Goal: Task Accomplishment & Management: Use online tool/utility

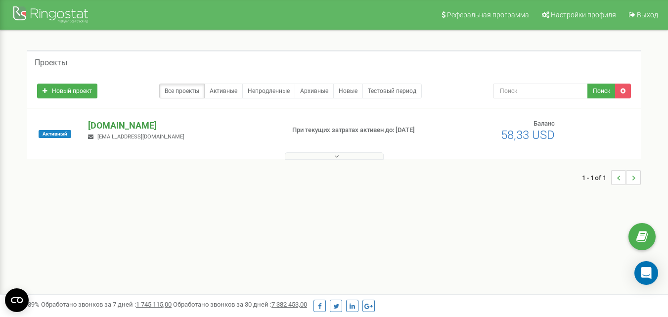
click at [98, 121] on p "[DOMAIN_NAME]" at bounding box center [182, 125] width 188 height 13
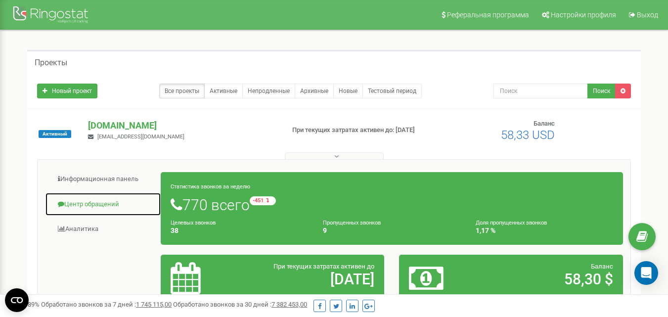
click at [77, 205] on link "Центр обращений" at bounding box center [103, 204] width 116 height 24
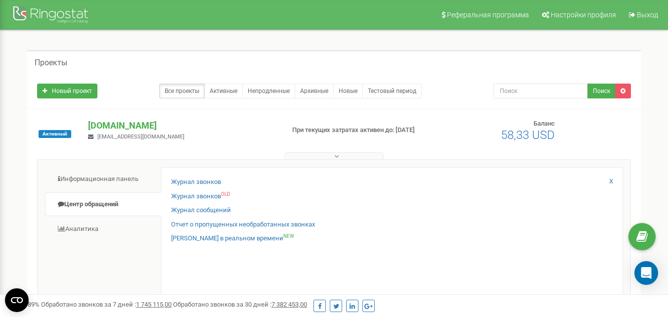
click at [191, 175] on div "Журнал звонков Журнал звонков OLD Журнал сообщений Отчет о пропущенных необрабо…" at bounding box center [392, 242] width 463 height 150
click at [195, 181] on link "Журнал звонков" at bounding box center [196, 182] width 50 height 9
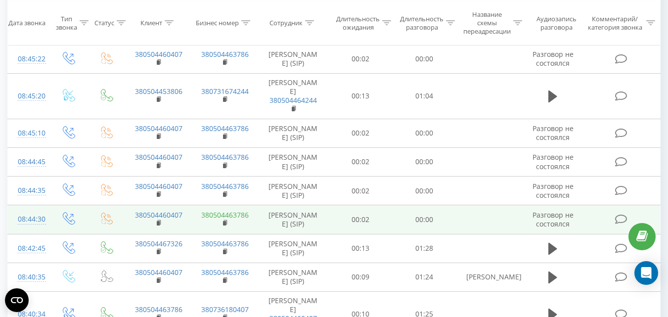
scroll to position [99, 0]
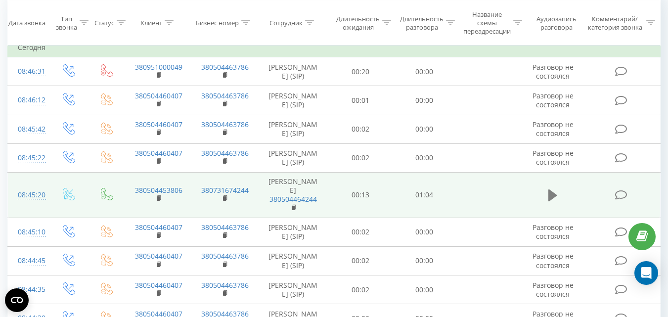
click at [550, 195] on icon at bounding box center [553, 196] width 9 height 12
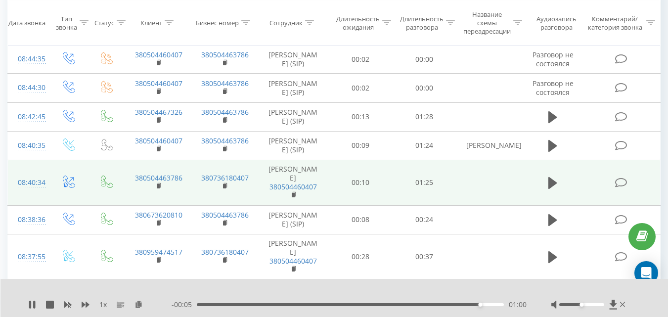
scroll to position [346, 0]
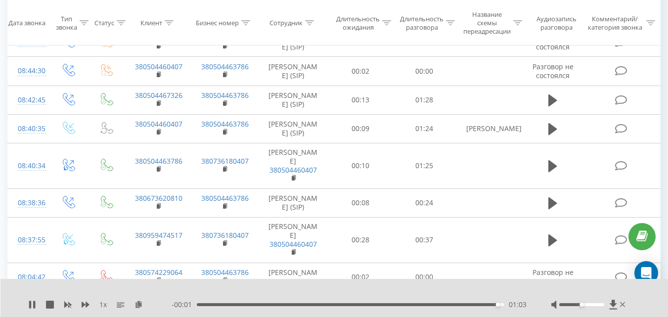
click at [555, 158] on td at bounding box center [553, 166] width 61 height 46
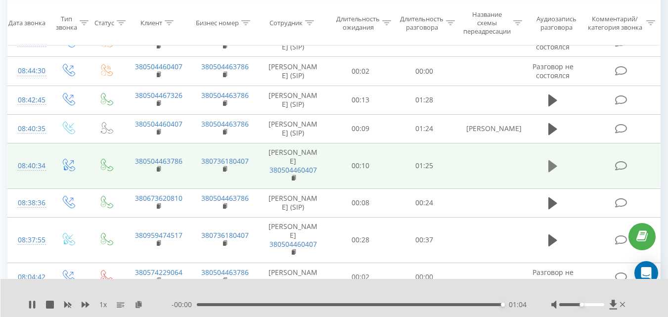
click at [552, 168] on icon at bounding box center [553, 166] width 9 height 12
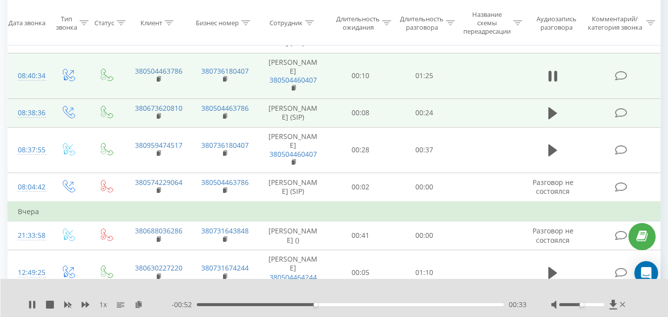
scroll to position [445, 0]
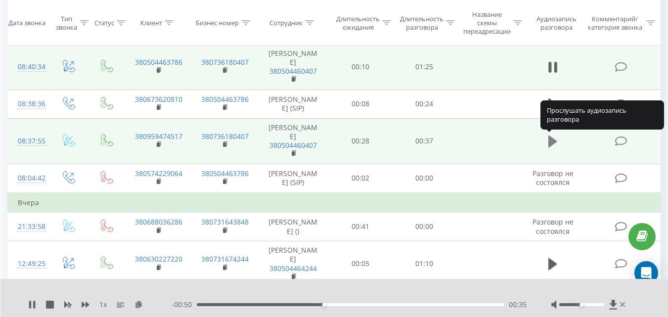
click at [551, 139] on icon at bounding box center [553, 142] width 9 height 12
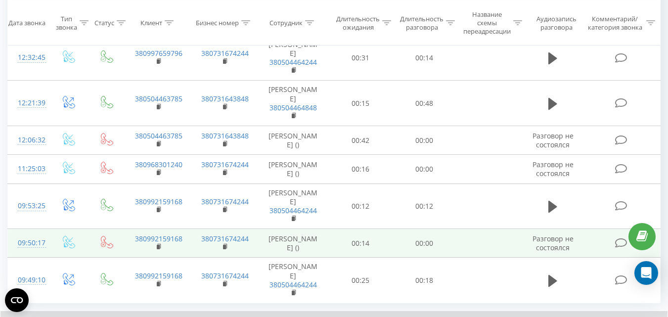
scroll to position [804, 0]
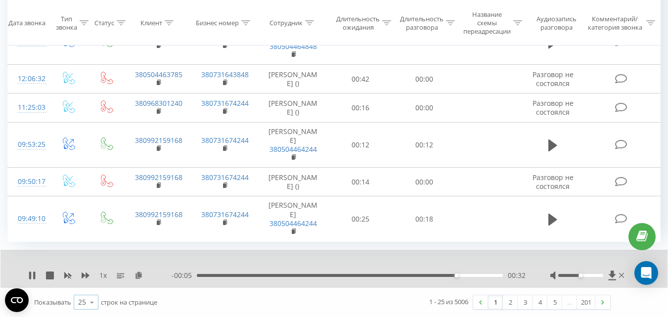
click at [87, 301] on icon at bounding box center [92, 302] width 15 height 19
click at [83, 289] on span "100" at bounding box center [84, 288] width 12 height 9
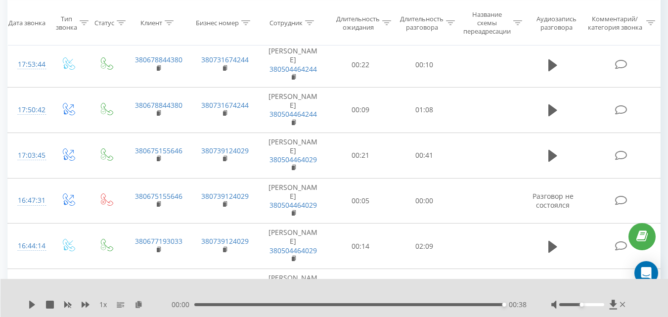
scroll to position [2486, 0]
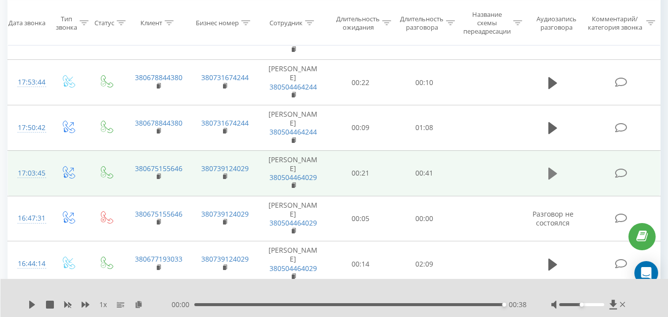
click at [554, 168] on icon at bounding box center [553, 174] width 9 height 14
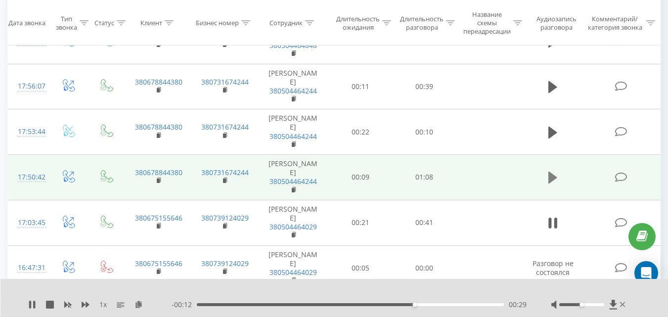
click at [551, 181] on icon at bounding box center [553, 178] width 9 height 12
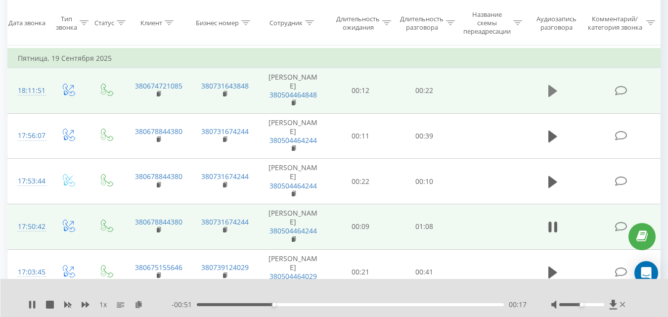
click at [555, 89] on icon at bounding box center [553, 91] width 9 height 12
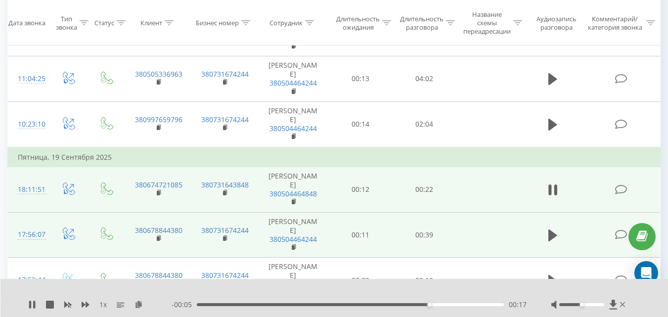
scroll to position [2239, 0]
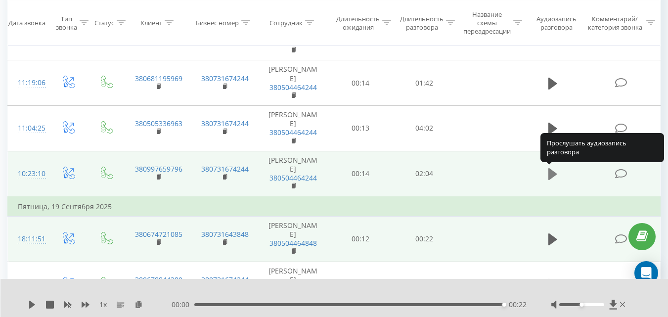
click at [555, 176] on icon at bounding box center [553, 174] width 9 height 12
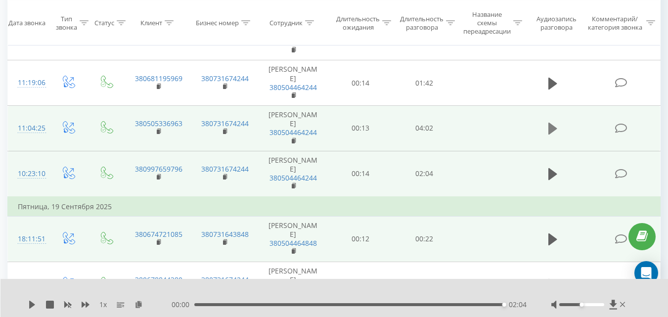
click at [548, 133] on button at bounding box center [553, 128] width 15 height 15
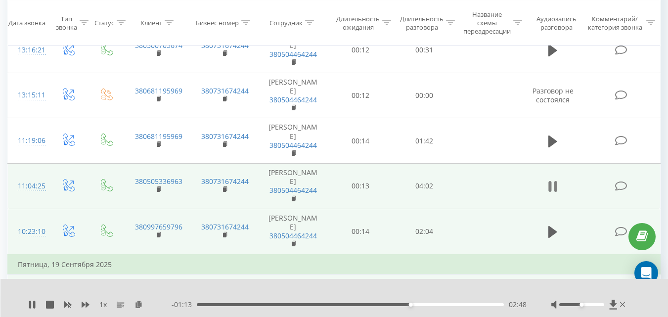
scroll to position [2140, 0]
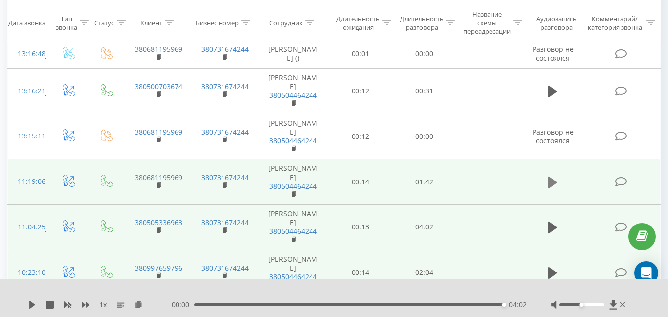
click at [551, 183] on icon at bounding box center [553, 182] width 9 height 12
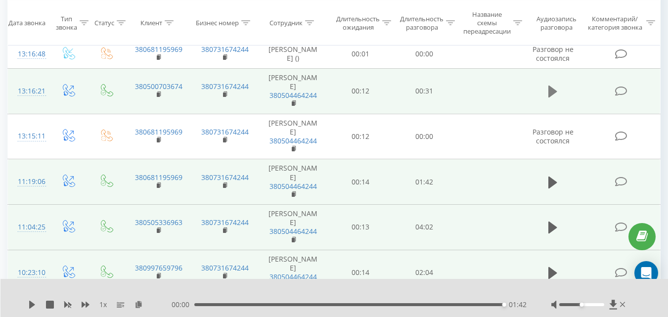
click at [551, 94] on icon at bounding box center [553, 92] width 9 height 12
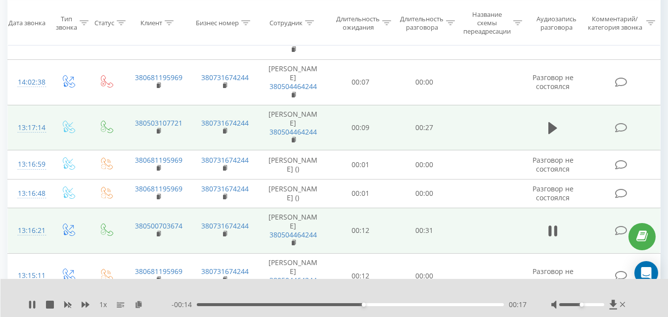
scroll to position [1991, 0]
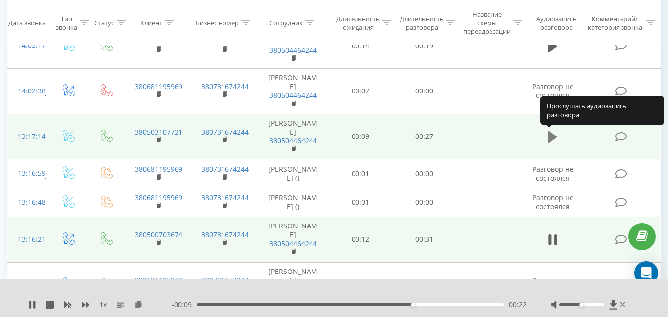
click at [549, 140] on icon at bounding box center [553, 137] width 9 height 14
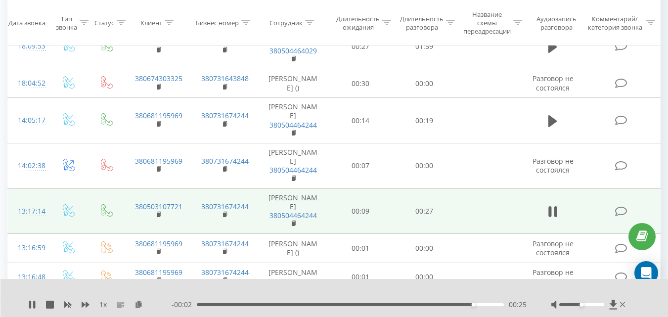
scroll to position [1892, 0]
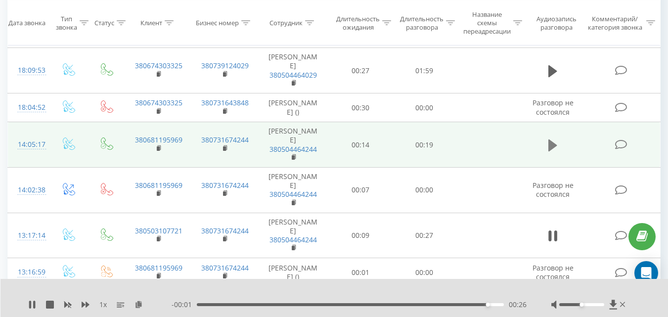
click at [551, 144] on icon at bounding box center [553, 145] width 9 height 12
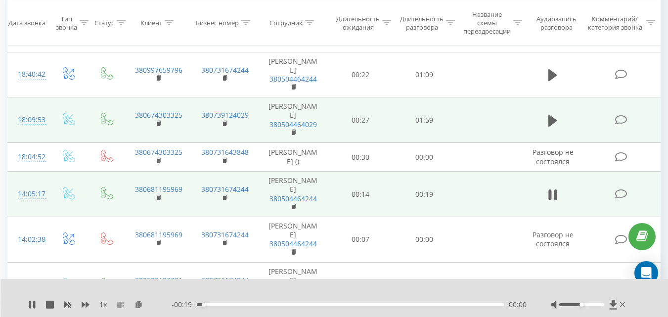
scroll to position [1793, 0]
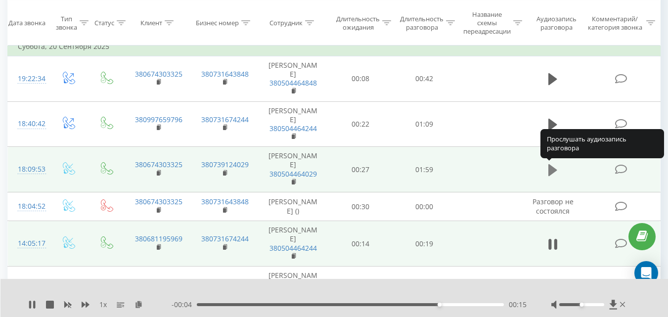
click at [550, 167] on icon at bounding box center [553, 170] width 9 height 12
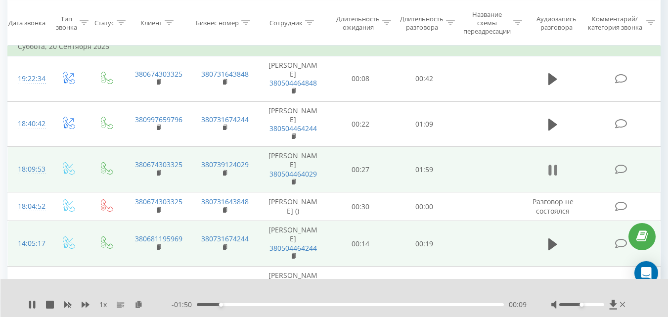
click at [549, 167] on icon at bounding box center [550, 170] width 3 height 11
click at [32, 305] on icon at bounding box center [32, 305] width 6 height 8
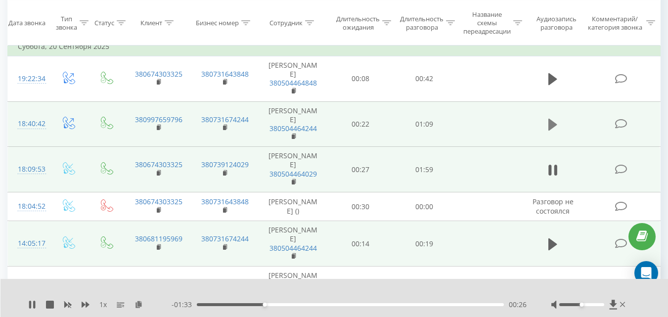
click at [552, 128] on icon at bounding box center [553, 125] width 9 height 12
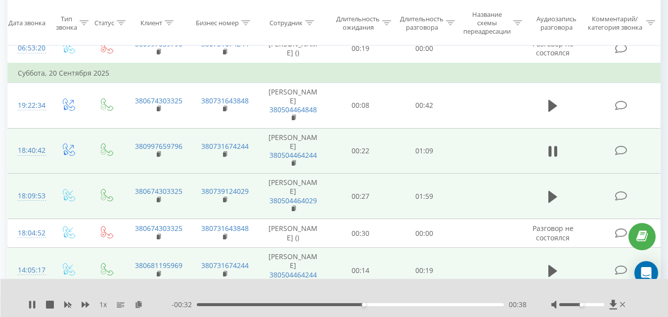
scroll to position [1744, 0]
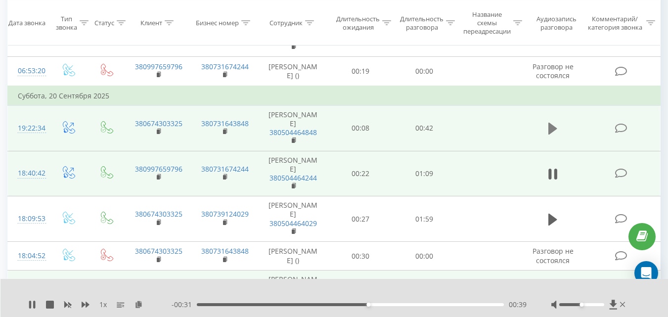
click at [553, 130] on icon at bounding box center [553, 129] width 9 height 12
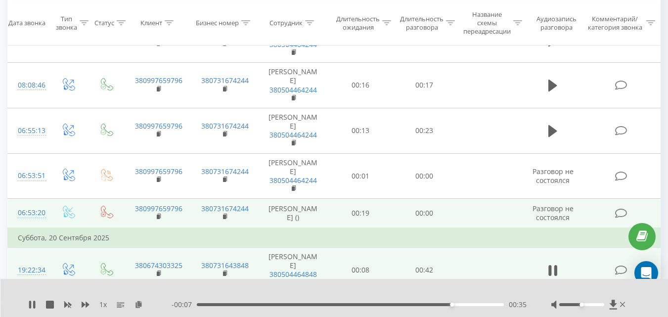
scroll to position [1595, 0]
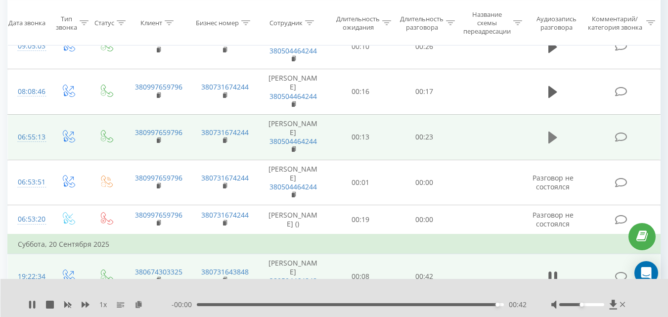
click at [549, 139] on icon at bounding box center [553, 138] width 9 height 12
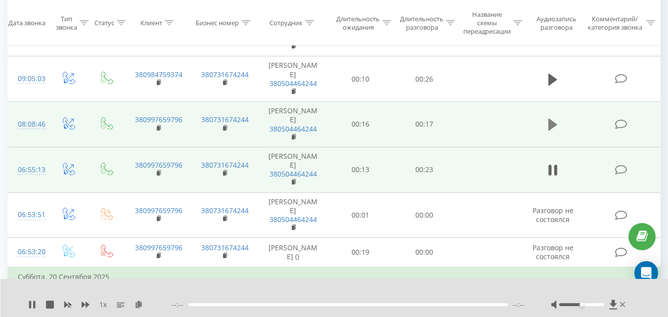
scroll to position [1546, 0]
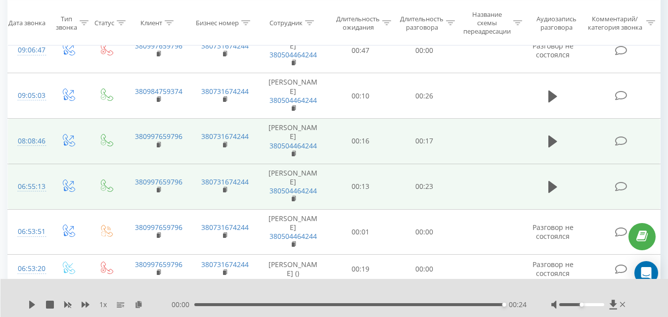
click at [548, 142] on button at bounding box center [553, 141] width 15 height 15
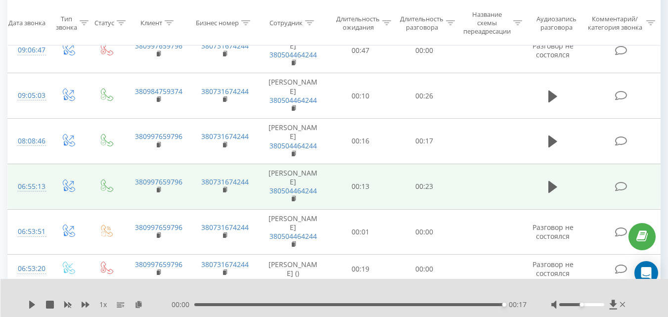
scroll to position [1496, 0]
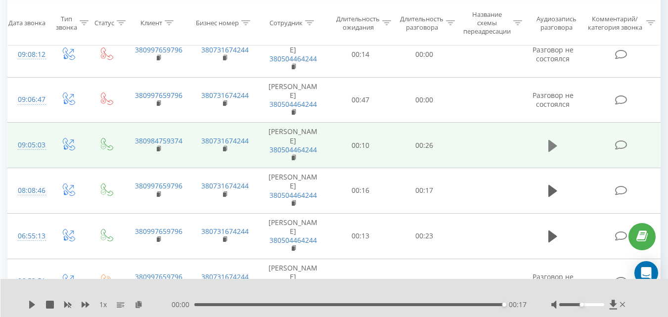
click at [552, 153] on button at bounding box center [553, 146] width 15 height 15
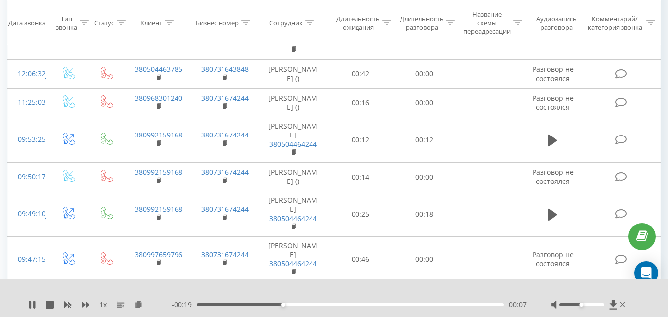
scroll to position [853, 0]
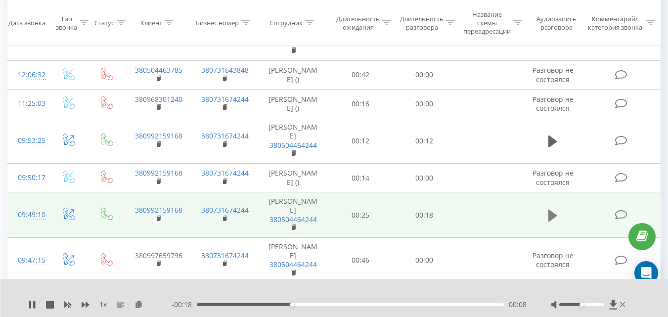
click at [549, 214] on icon at bounding box center [553, 216] width 9 height 14
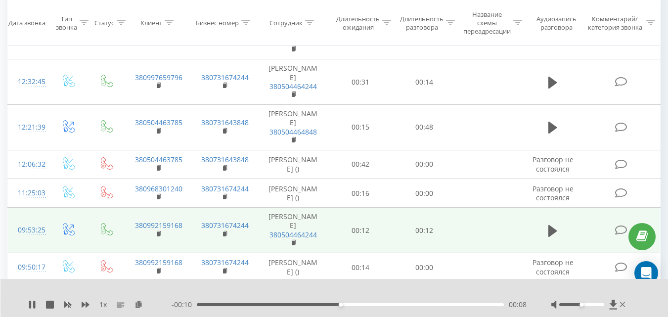
scroll to position [754, 0]
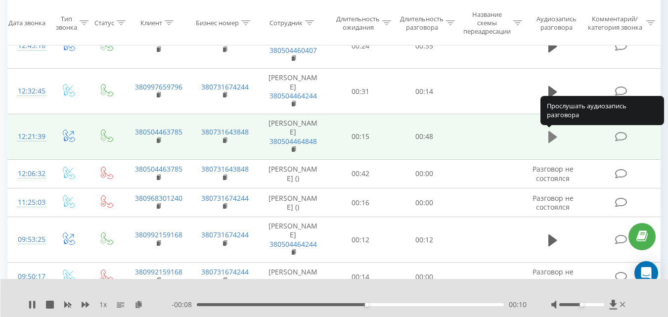
click at [549, 140] on icon at bounding box center [553, 137] width 9 height 12
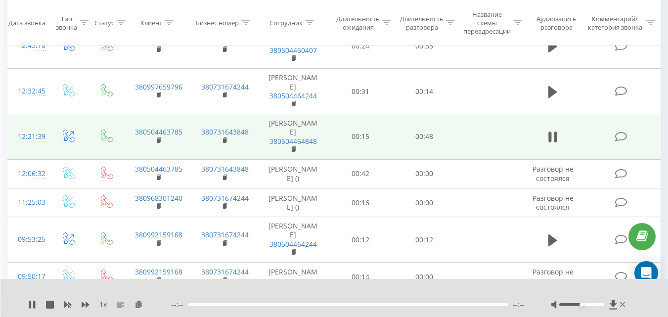
scroll to position [705, 0]
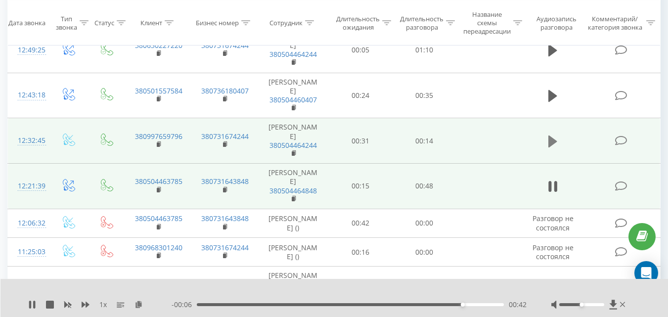
click at [556, 143] on icon at bounding box center [553, 142] width 9 height 14
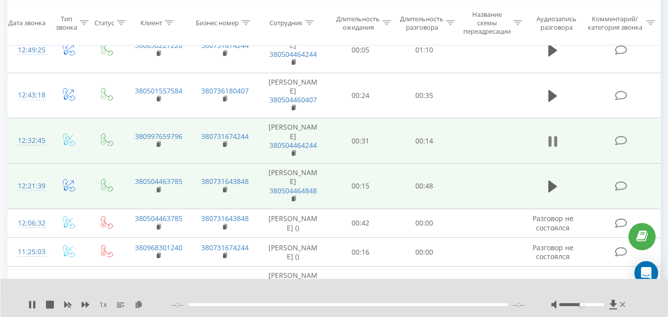
scroll to position [655, 0]
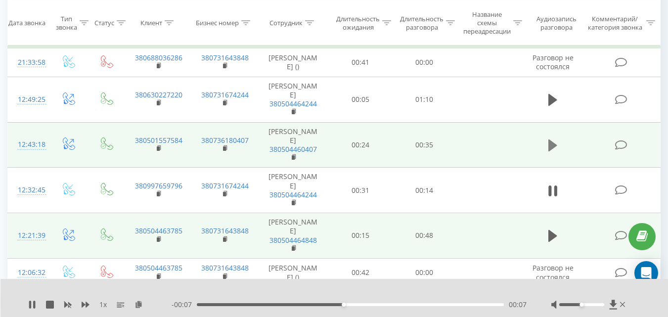
click at [552, 143] on icon at bounding box center [553, 146] width 9 height 12
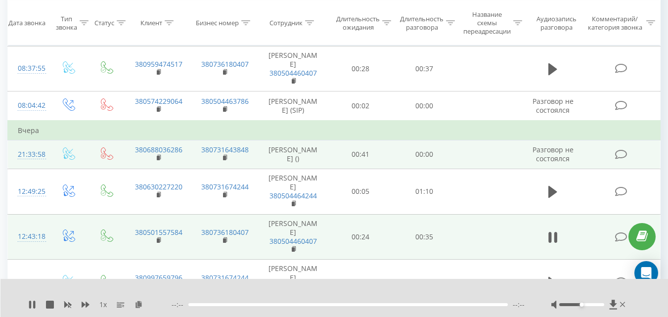
scroll to position [556, 0]
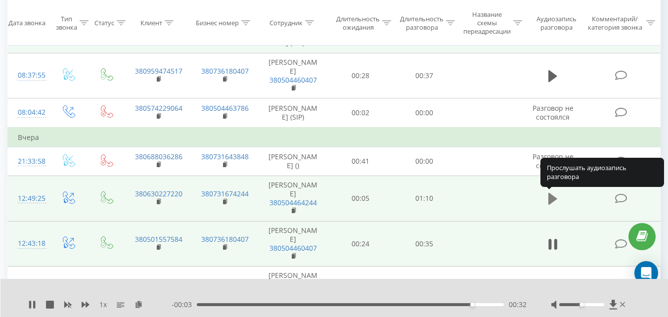
click at [554, 201] on icon at bounding box center [553, 199] width 9 height 12
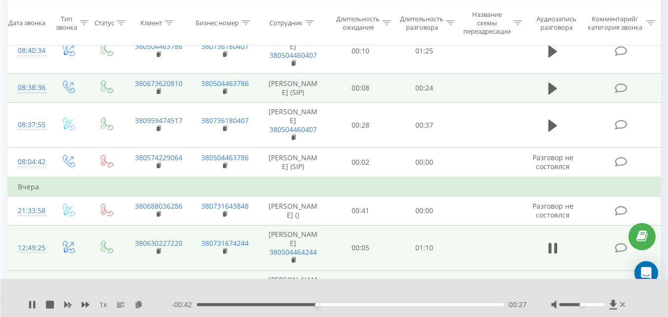
scroll to position [457, 0]
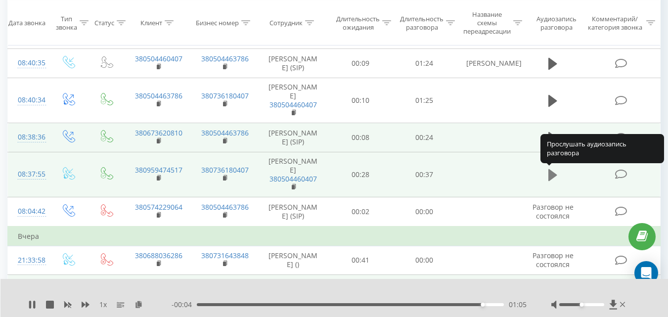
click at [548, 173] on button at bounding box center [553, 175] width 15 height 15
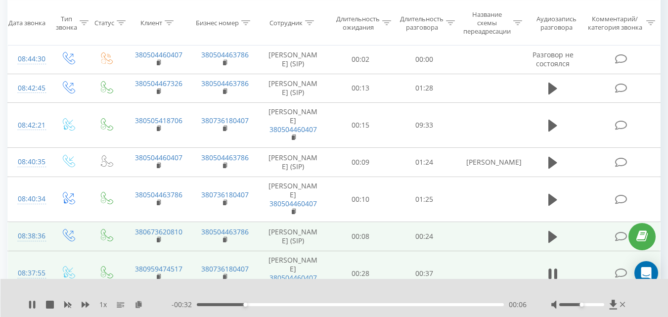
scroll to position [309, 0]
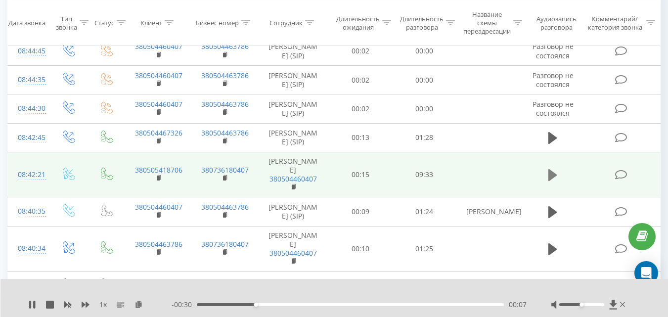
click at [552, 173] on icon at bounding box center [553, 175] width 9 height 12
click at [551, 175] on icon at bounding box center [550, 175] width 3 height 11
click at [31, 304] on icon at bounding box center [32, 305] width 6 height 8
click at [554, 176] on icon at bounding box center [553, 175] width 9 height 14
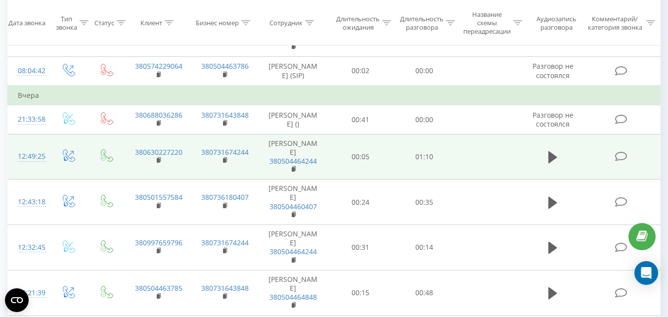
scroll to position [643, 0]
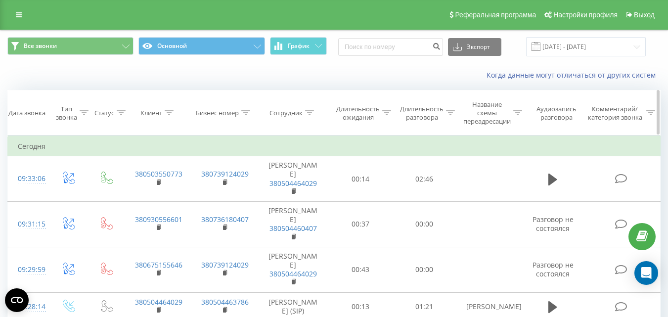
click at [311, 111] on icon at bounding box center [310, 112] width 9 height 5
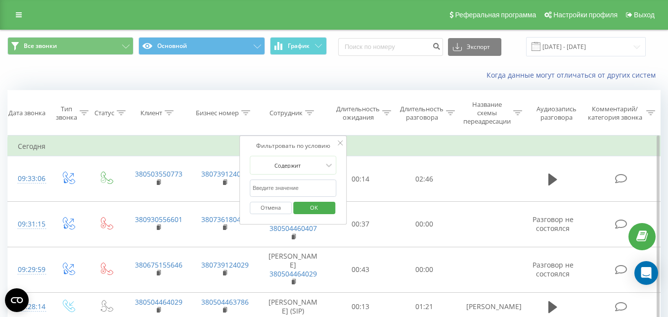
click at [286, 186] on input "text" at bounding box center [293, 188] width 87 height 17
type input "безсмертна"
click at [312, 206] on span "OK" at bounding box center [314, 207] width 28 height 15
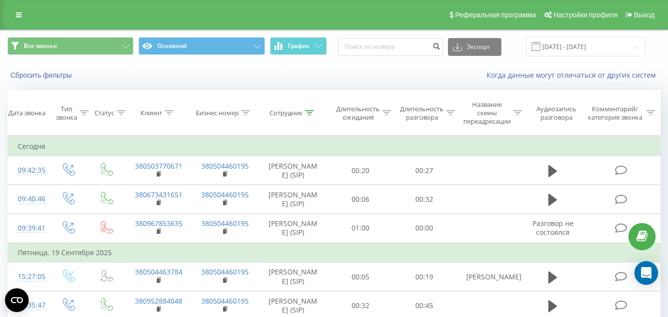
click at [596, 35] on div "Все звонки Основной График Экспорт .csv .xls .xlsx 22.08.2025 - 22.09.2025" at bounding box center [334, 46] width 668 height 33
click at [601, 47] on input "[DATE] - [DATE]" at bounding box center [586, 46] width 120 height 19
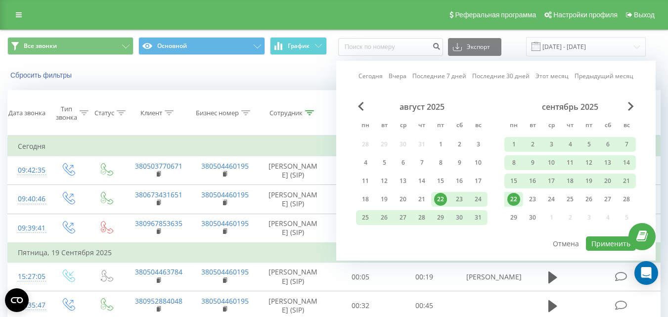
click at [516, 200] on div "22" at bounding box center [514, 199] width 13 height 13
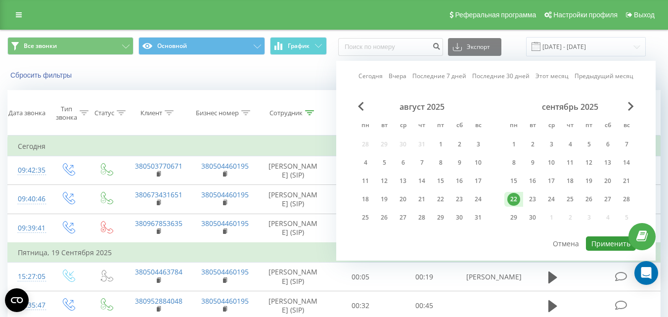
click at [610, 240] on button "Применить" at bounding box center [611, 244] width 50 height 14
type input "[DATE] - [DATE]"
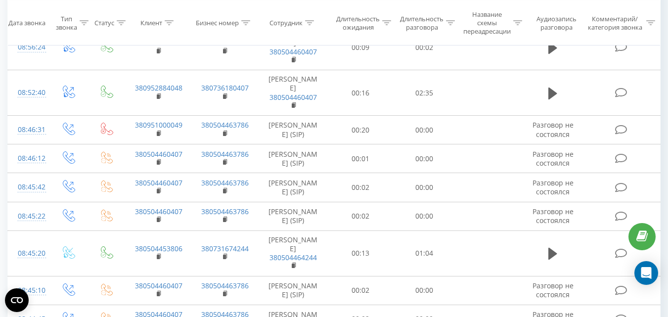
scroll to position [1002, 0]
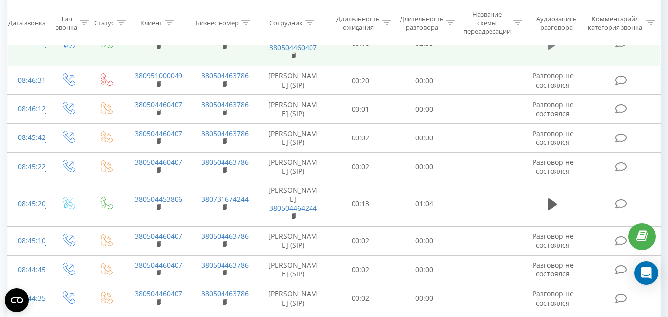
click at [551, 49] on icon at bounding box center [553, 44] width 9 height 12
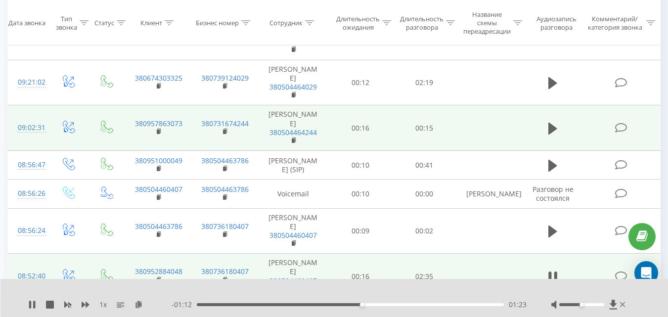
scroll to position [754, 0]
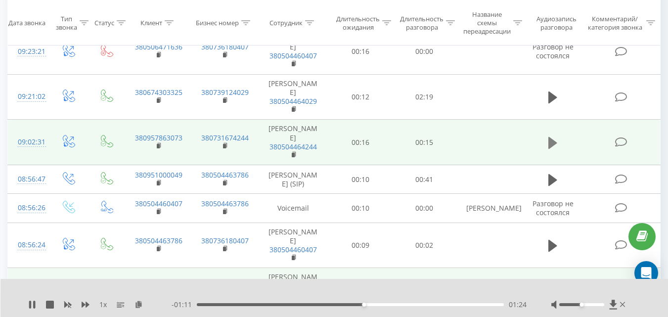
click at [550, 149] on icon at bounding box center [553, 143] width 9 height 12
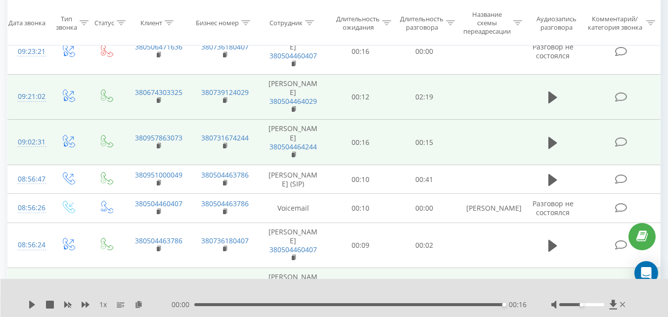
scroll to position [705, 0]
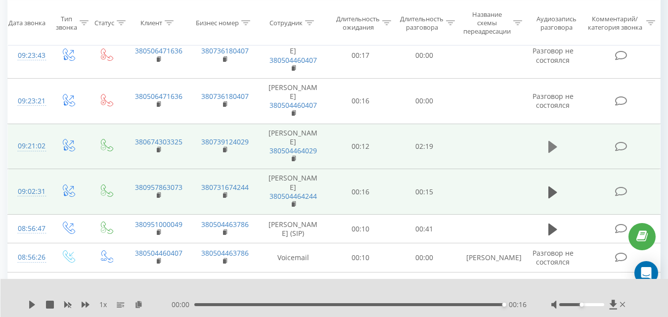
click at [551, 153] on icon at bounding box center [553, 147] width 9 height 12
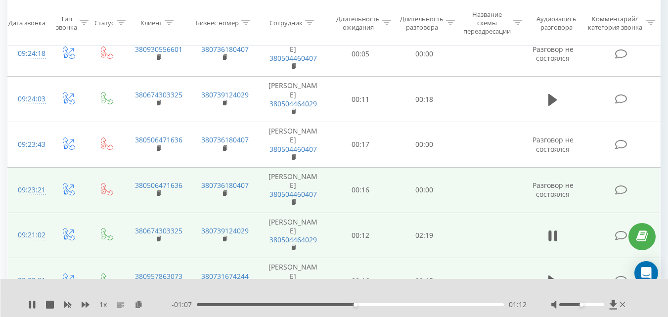
scroll to position [606, 0]
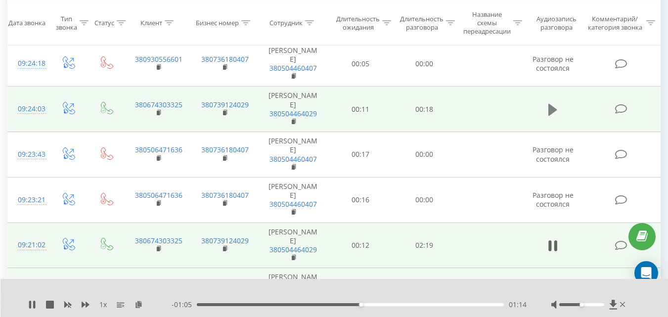
click at [551, 116] on icon at bounding box center [553, 110] width 9 height 12
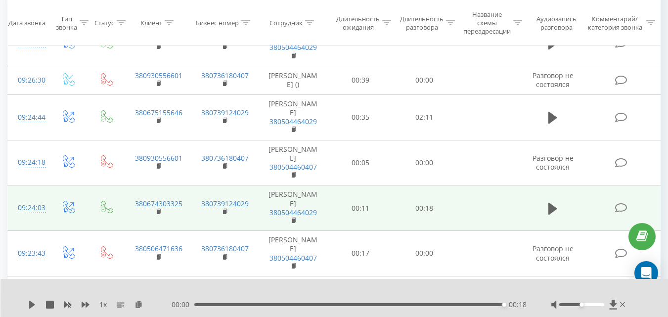
scroll to position [457, 0]
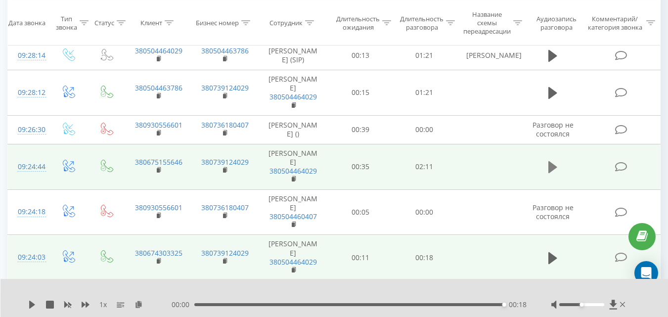
click at [554, 173] on icon at bounding box center [553, 167] width 9 height 12
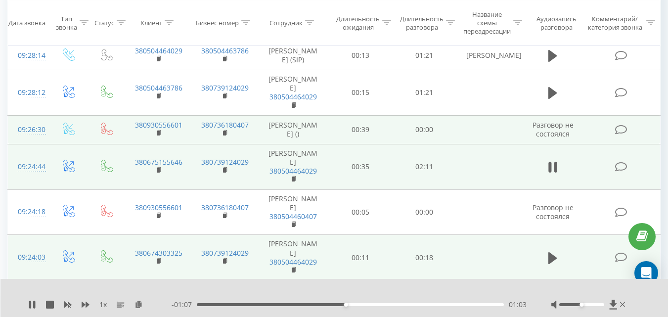
scroll to position [408, 0]
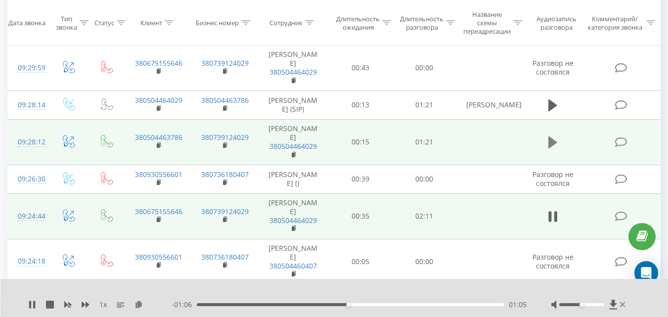
click at [553, 148] on icon at bounding box center [553, 143] width 9 height 12
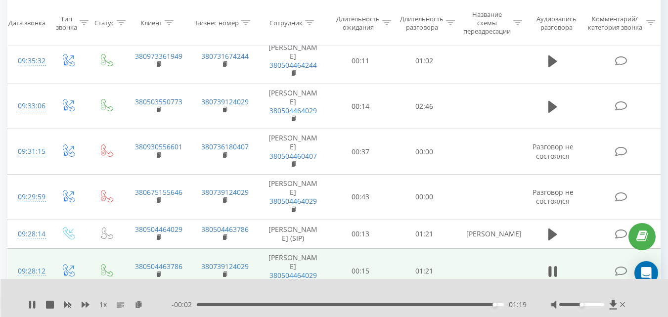
scroll to position [259, 0]
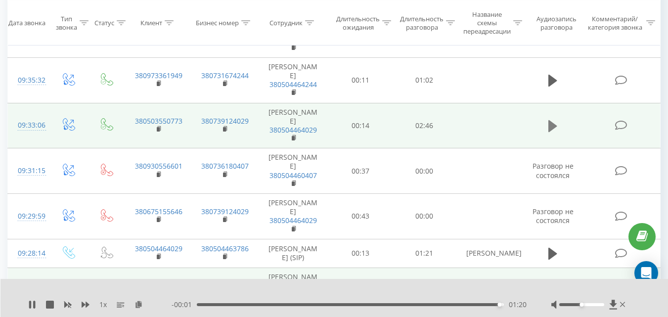
click at [548, 134] on button at bounding box center [553, 126] width 15 height 15
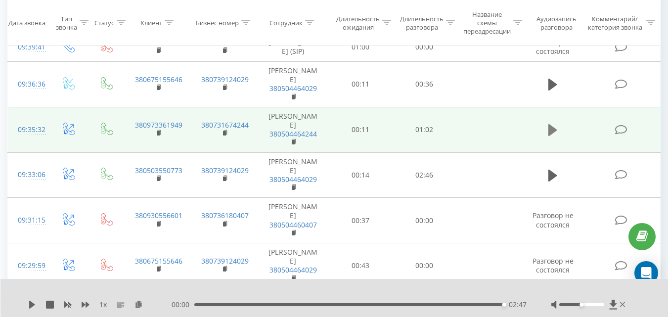
click at [551, 136] on icon at bounding box center [553, 130] width 9 height 12
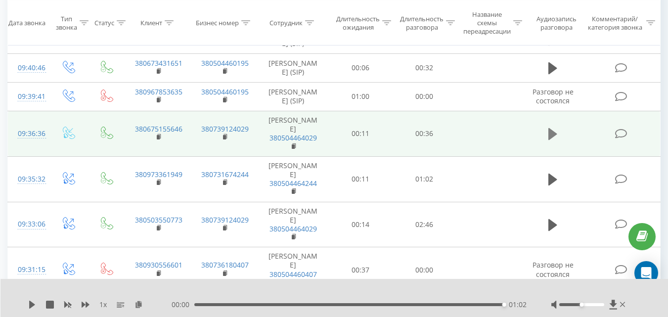
click at [549, 140] on icon at bounding box center [553, 134] width 9 height 12
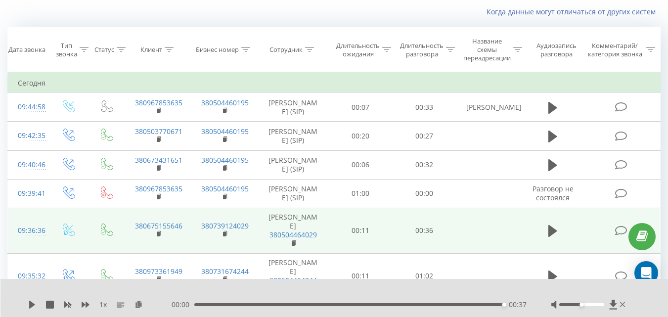
scroll to position [61, 0]
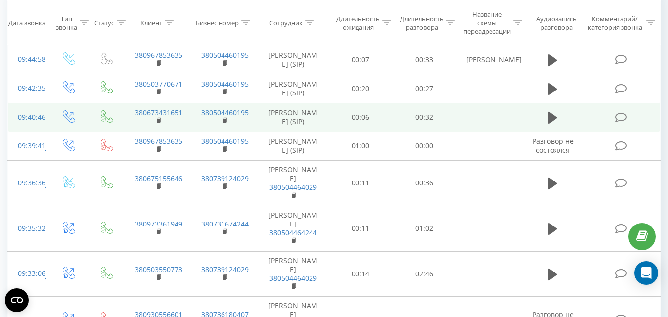
scroll to position [160, 0]
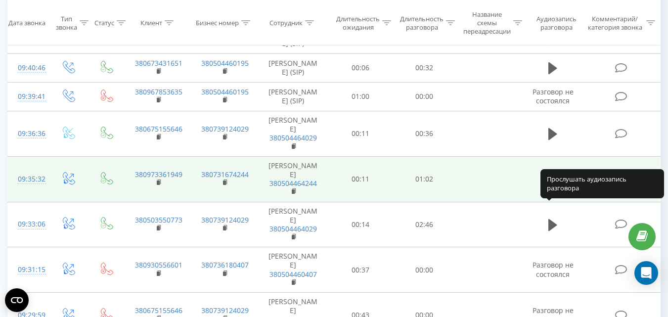
click at [547, 187] on button at bounding box center [553, 179] width 15 height 15
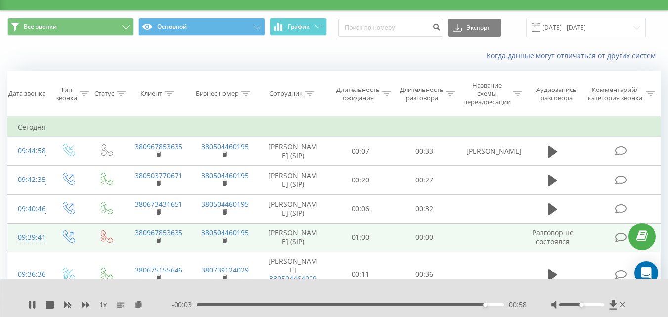
scroll to position [12, 0]
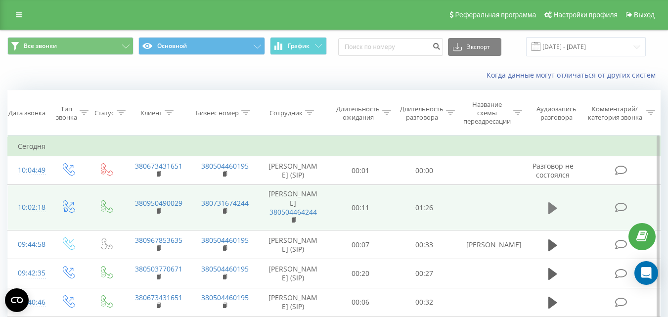
click at [554, 214] on icon at bounding box center [553, 208] width 9 height 12
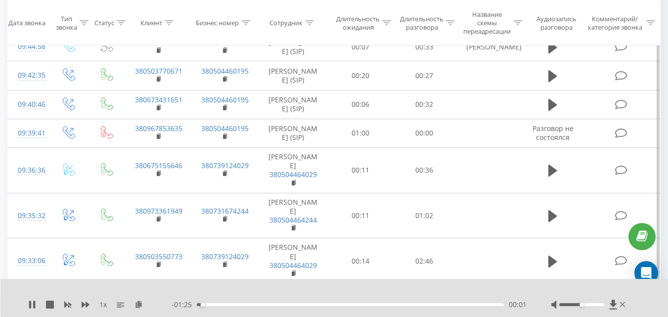
scroll to position [49, 0]
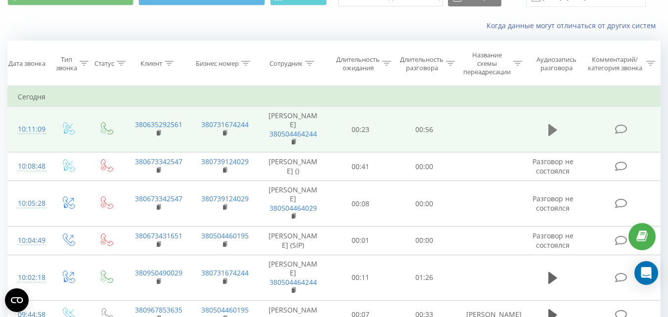
click at [551, 128] on icon at bounding box center [553, 130] width 9 height 12
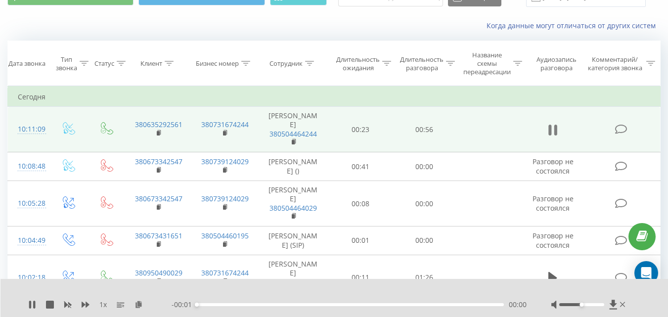
scroll to position [99, 0]
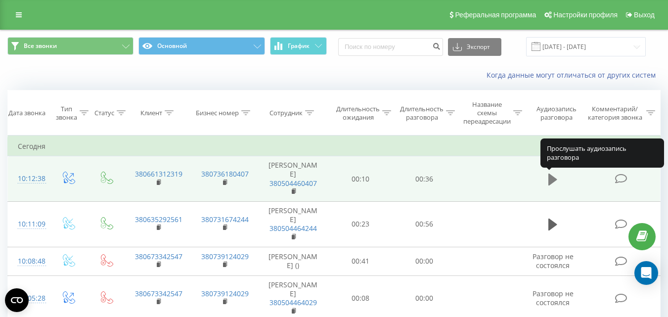
click at [547, 176] on button at bounding box center [553, 179] width 15 height 15
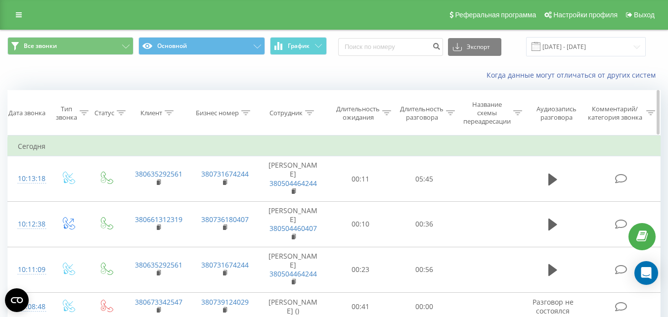
scroll to position [49, 0]
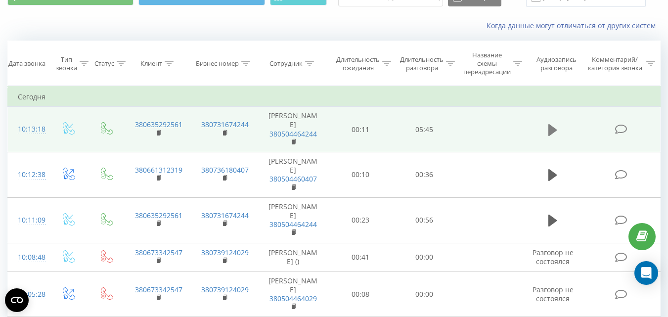
click at [552, 132] on icon at bounding box center [553, 130] width 9 height 12
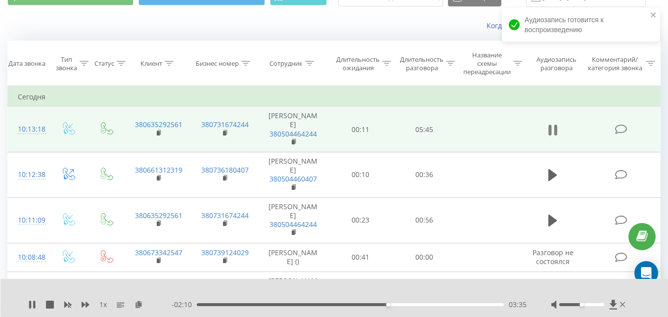
click at [551, 134] on icon at bounding box center [550, 130] width 3 height 11
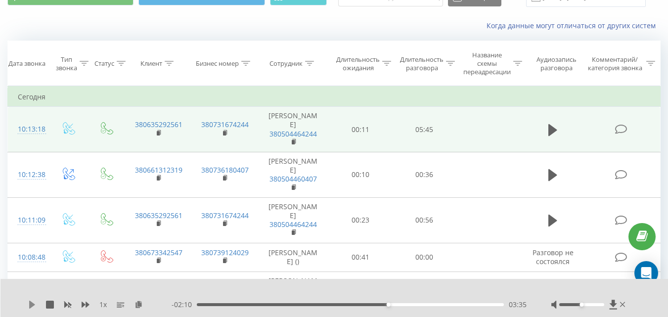
click at [30, 305] on icon at bounding box center [32, 305] width 6 height 8
click at [623, 304] on icon at bounding box center [622, 304] width 5 height 5
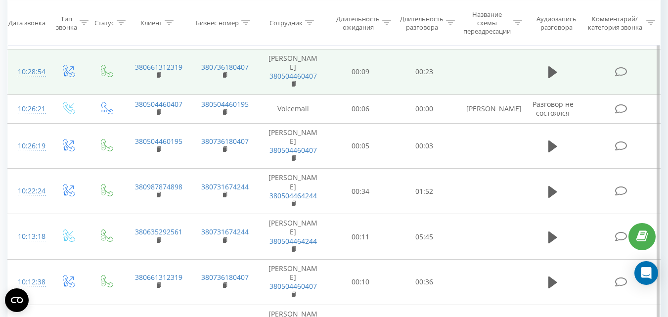
scroll to position [247, 0]
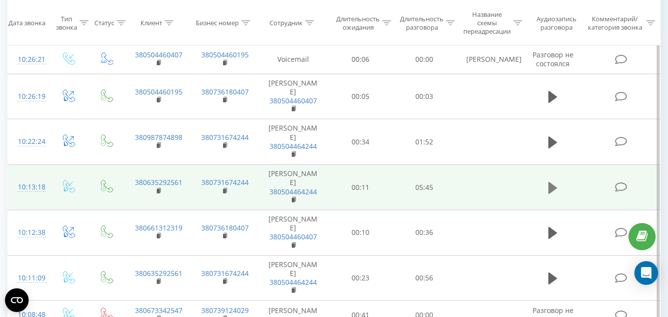
click at [552, 186] on icon at bounding box center [553, 188] width 9 height 12
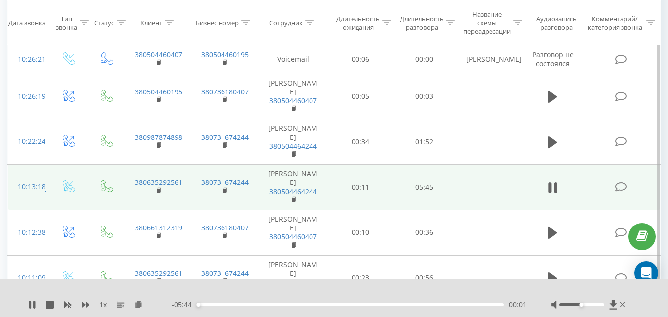
click at [299, 303] on div "00:01" at bounding box center [350, 304] width 307 height 3
click at [321, 304] on div "01:56" at bounding box center [350, 304] width 307 height 3
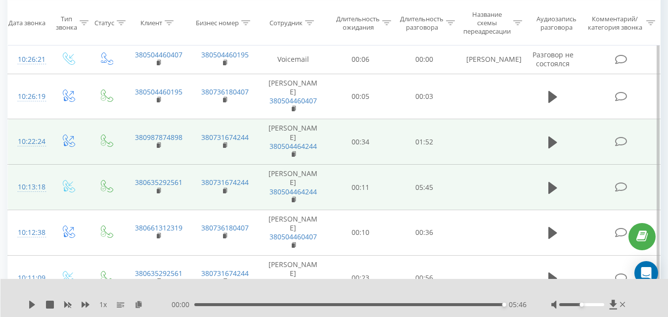
click at [543, 144] on td at bounding box center [553, 142] width 61 height 46
click at [550, 145] on icon at bounding box center [553, 143] width 9 height 12
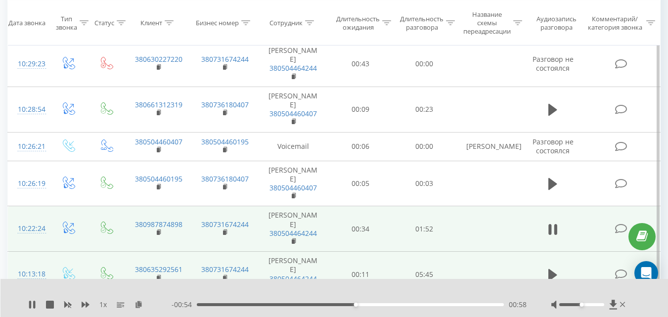
scroll to position [99, 0]
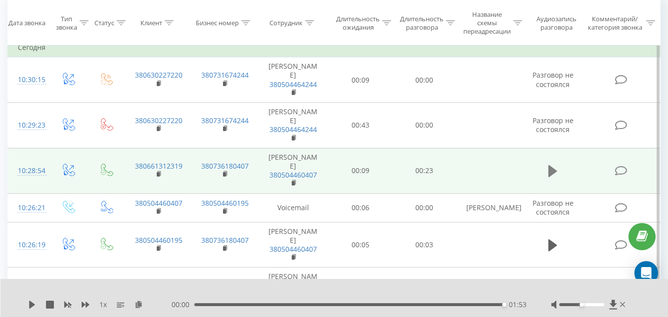
click at [550, 169] on icon at bounding box center [553, 171] width 9 height 12
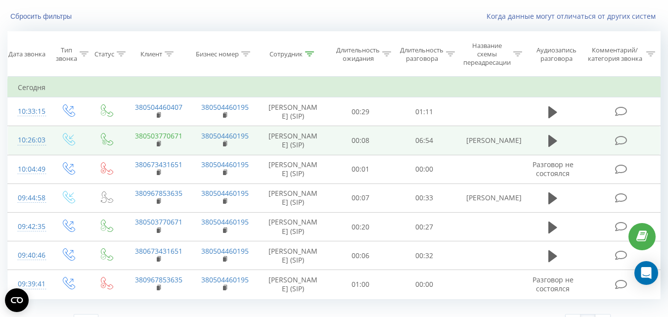
scroll to position [131, 0]
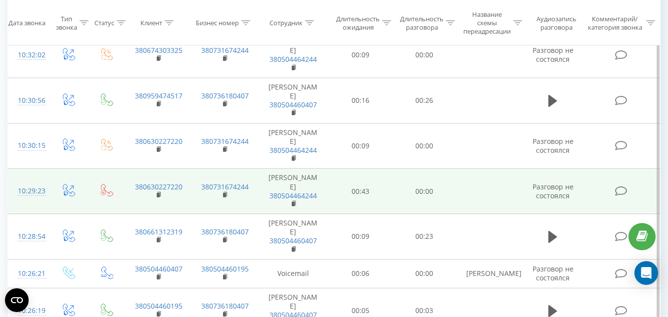
scroll to position [297, 0]
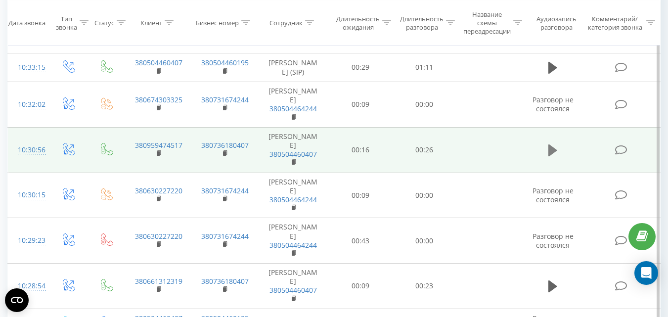
click at [555, 156] on icon at bounding box center [553, 150] width 9 height 12
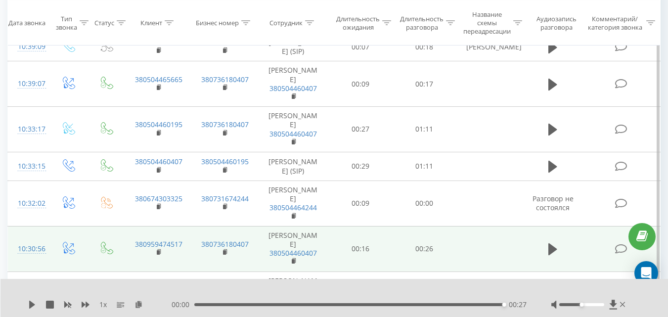
scroll to position [148, 0]
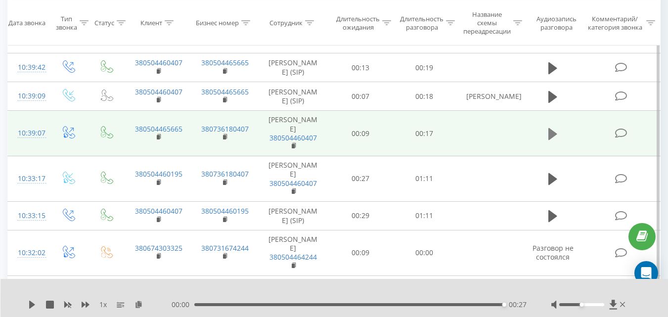
click at [555, 131] on icon at bounding box center [553, 134] width 9 height 14
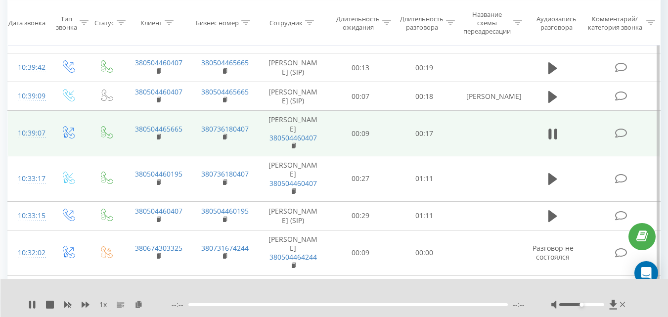
scroll to position [99, 0]
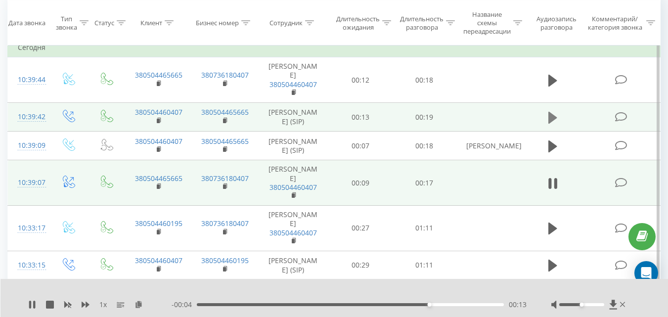
click at [553, 116] on icon at bounding box center [553, 117] width 9 height 12
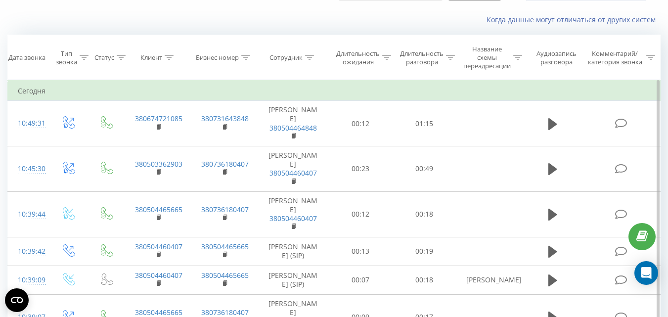
scroll to position [99, 0]
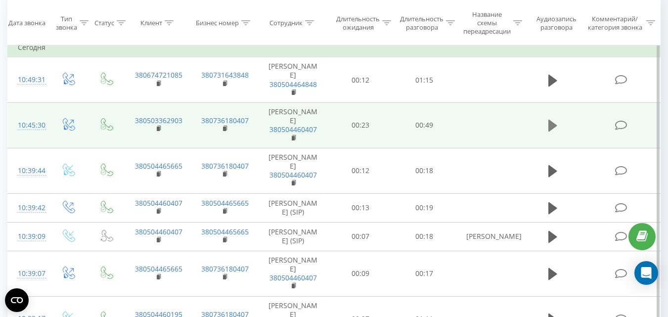
click at [550, 128] on icon at bounding box center [553, 126] width 9 height 12
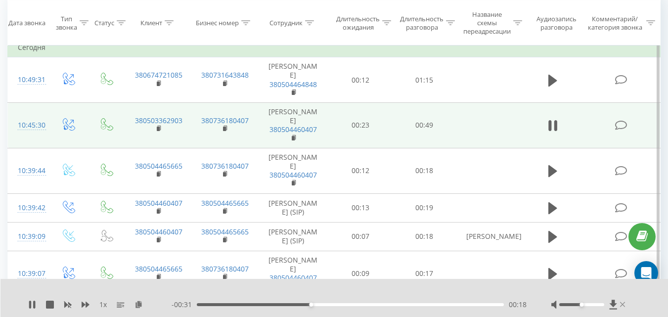
click at [625, 305] on icon at bounding box center [622, 305] width 5 height 8
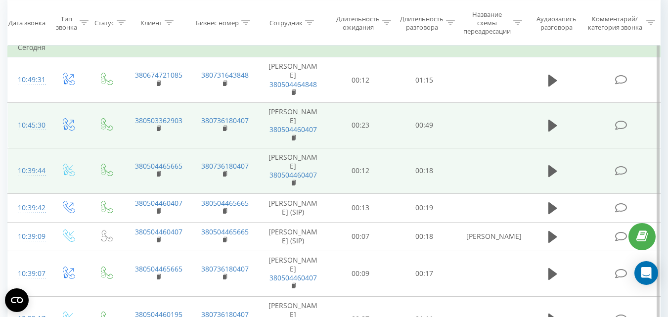
drag, startPoint x: 550, startPoint y: 81, endPoint x: 442, endPoint y: 167, distance: 138.1
click at [551, 81] on icon at bounding box center [553, 80] width 9 height 12
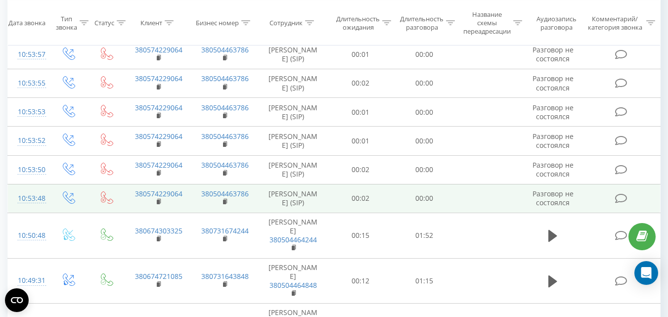
scroll to position [445, 0]
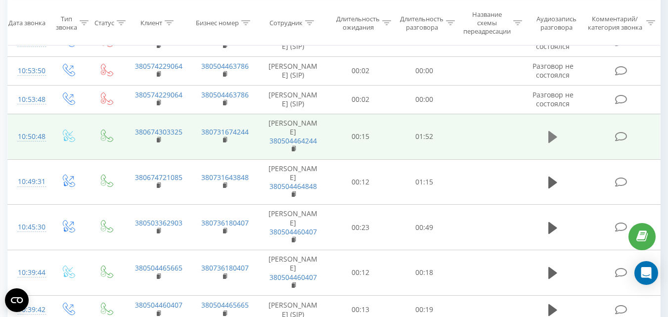
click at [551, 135] on icon at bounding box center [553, 137] width 9 height 12
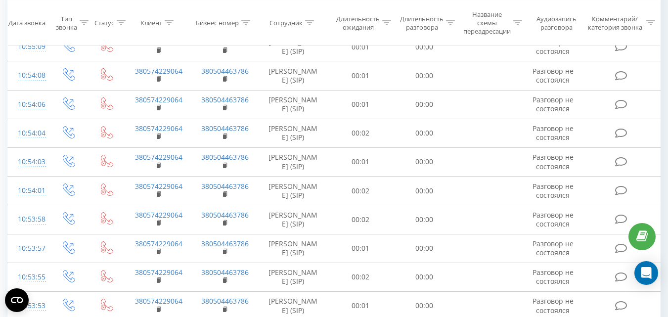
scroll to position [49, 0]
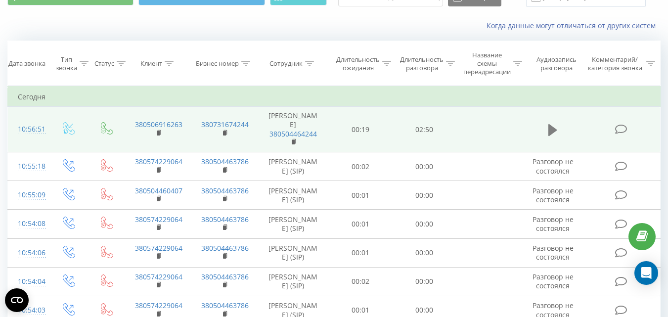
click at [555, 130] on icon at bounding box center [553, 130] width 9 height 12
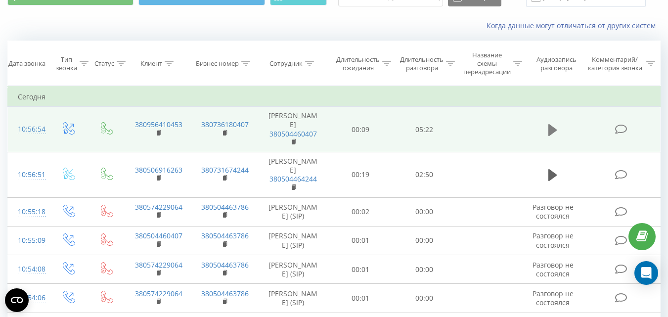
click at [553, 129] on icon at bounding box center [553, 130] width 9 height 12
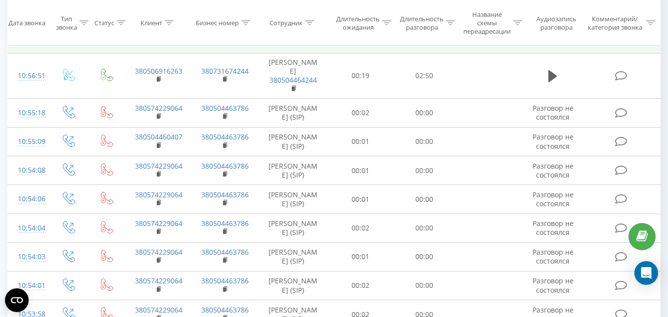
scroll to position [99, 0]
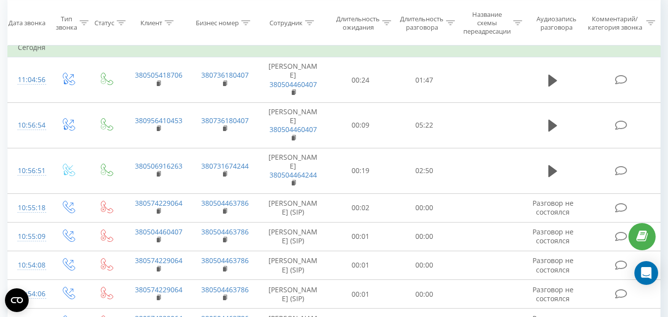
scroll to position [49, 0]
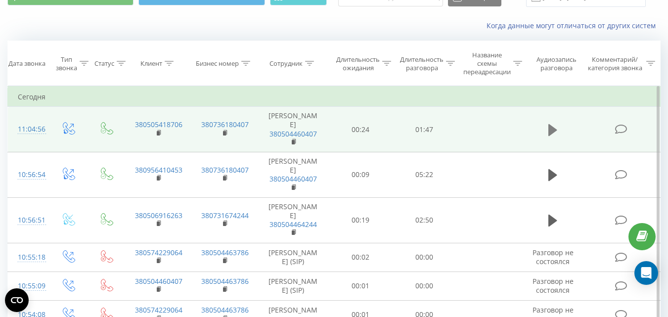
click at [553, 131] on icon at bounding box center [553, 130] width 9 height 12
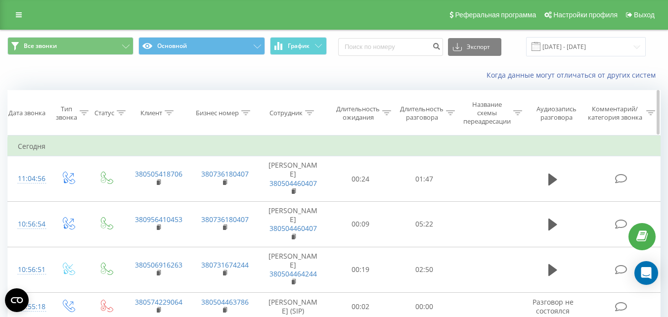
scroll to position [49, 0]
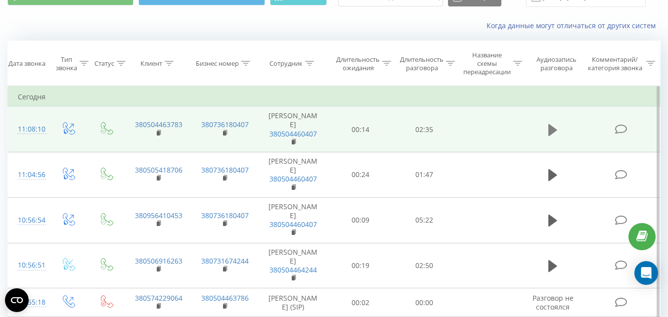
click at [552, 129] on icon at bounding box center [553, 130] width 9 height 12
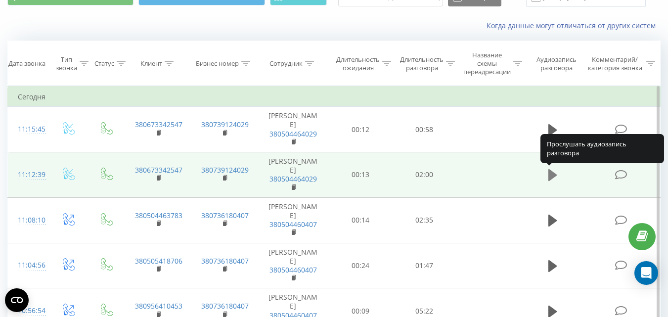
click at [555, 177] on icon at bounding box center [553, 175] width 9 height 12
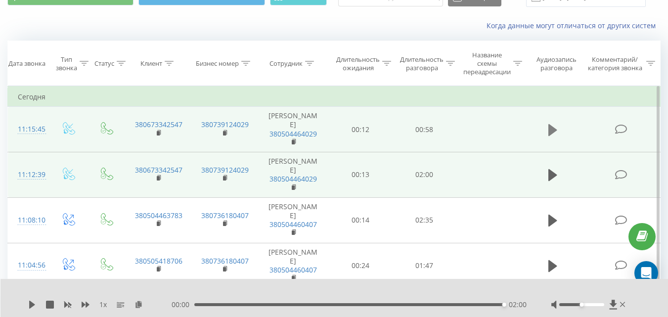
click at [555, 130] on icon at bounding box center [553, 130] width 9 height 12
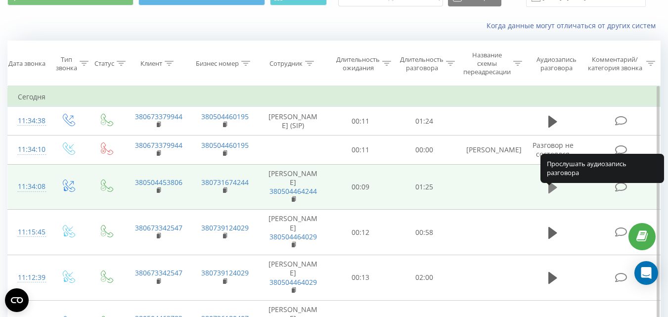
click at [547, 195] on button at bounding box center [553, 187] width 15 height 15
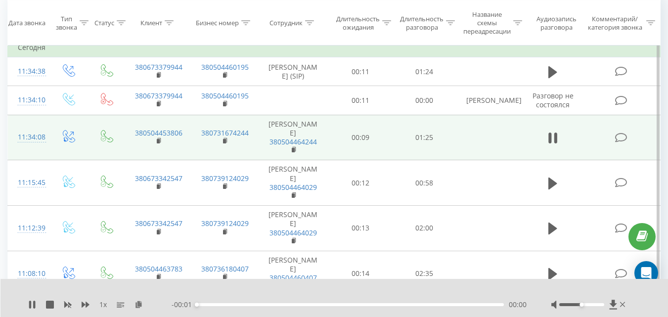
scroll to position [49, 0]
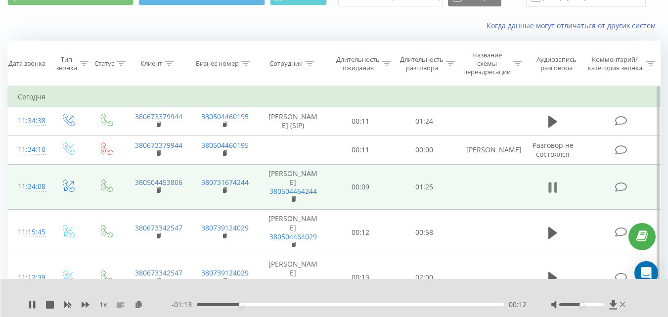
click at [554, 191] on icon at bounding box center [553, 188] width 9 height 14
click at [34, 303] on icon at bounding box center [32, 305] width 8 height 8
click at [555, 193] on icon at bounding box center [556, 187] width 3 height 11
click at [622, 304] on icon at bounding box center [622, 304] width 5 height 5
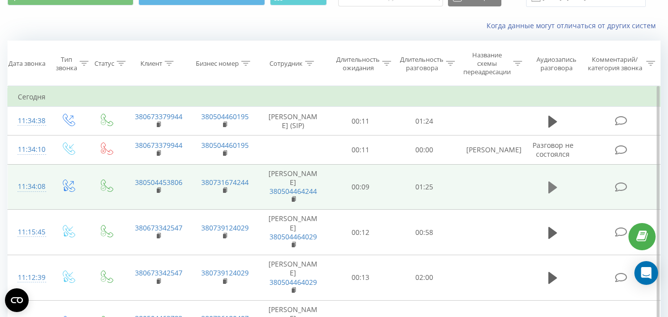
click at [549, 193] on icon at bounding box center [553, 188] width 9 height 14
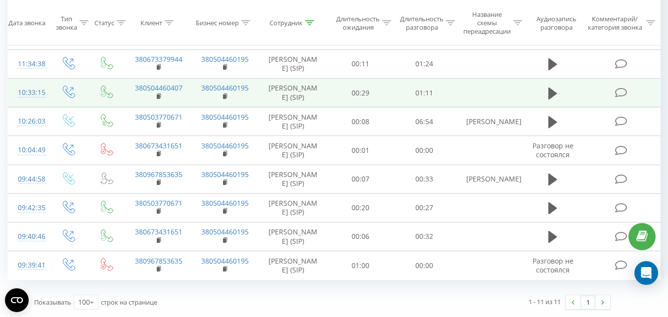
scroll to position [49, 0]
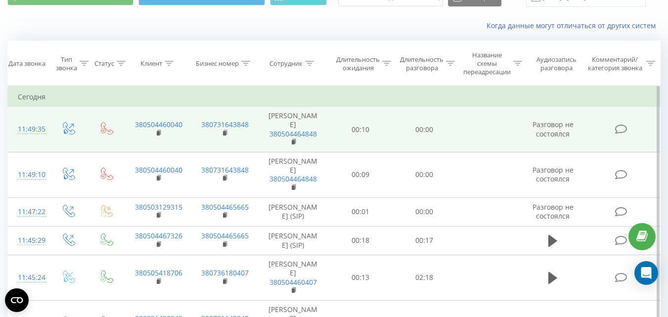
scroll to position [99, 0]
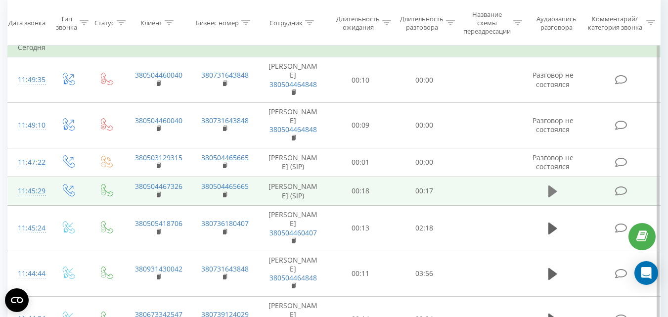
click at [551, 195] on icon at bounding box center [553, 192] width 9 height 12
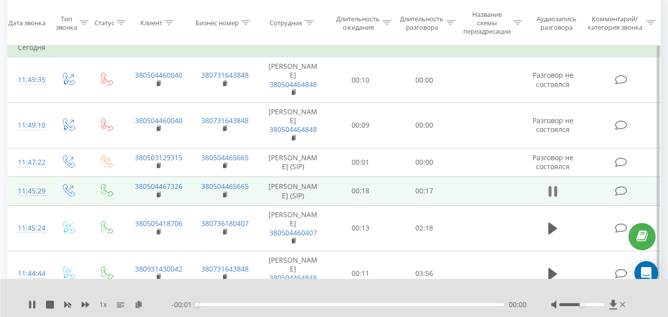
scroll to position [148, 0]
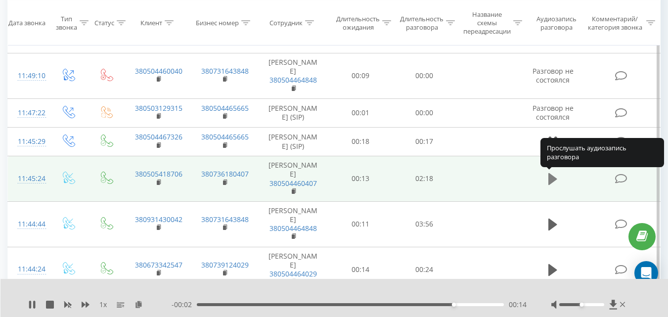
click at [550, 179] on icon at bounding box center [553, 179] width 9 height 12
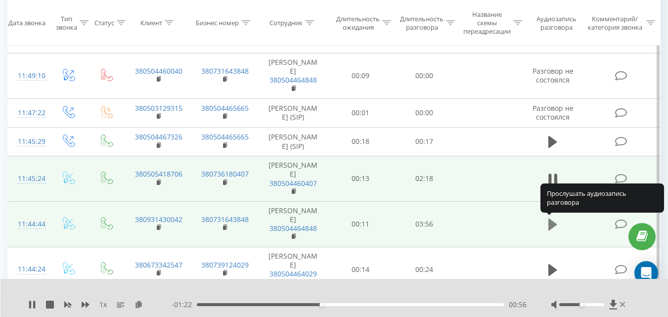
click at [552, 224] on icon at bounding box center [553, 225] width 9 height 12
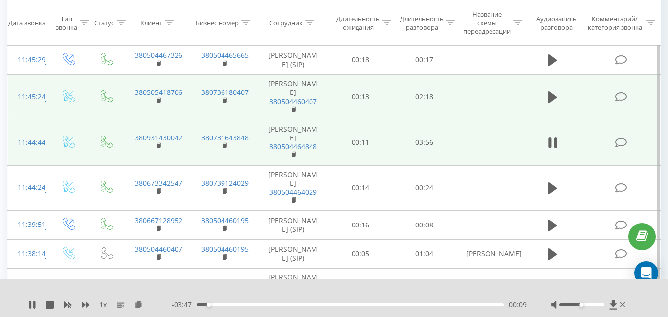
scroll to position [247, 0]
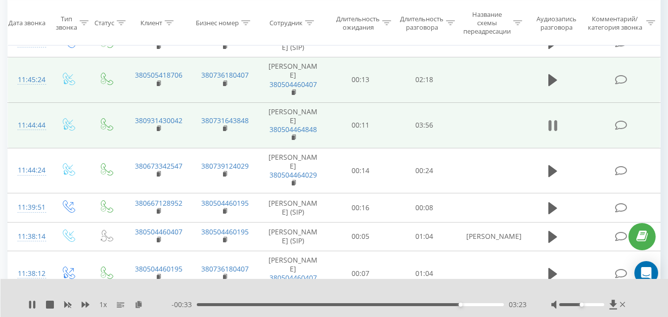
click at [557, 123] on icon at bounding box center [556, 125] width 3 height 11
click at [34, 302] on icon at bounding box center [32, 305] width 8 height 8
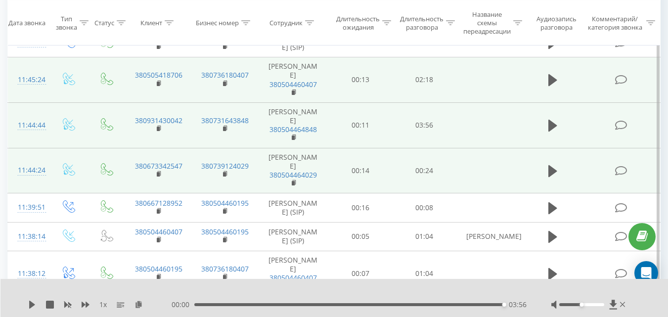
scroll to position [198, 0]
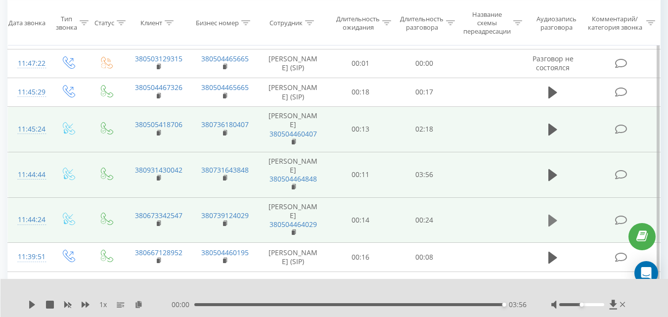
click at [552, 220] on icon at bounding box center [553, 221] width 9 height 12
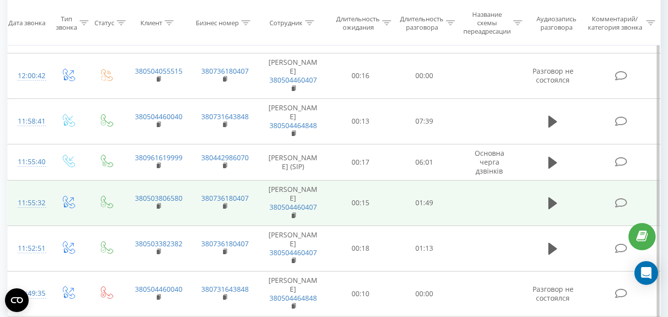
scroll to position [99, 0]
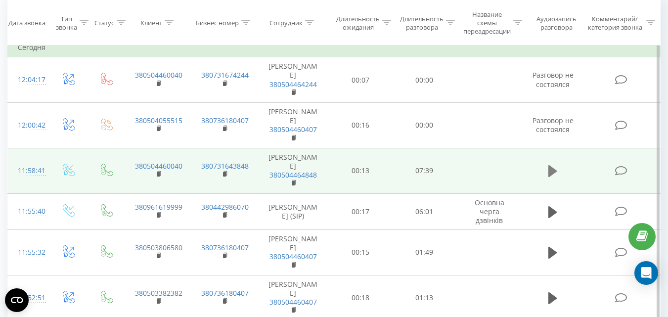
click at [553, 170] on icon at bounding box center [553, 171] width 9 height 12
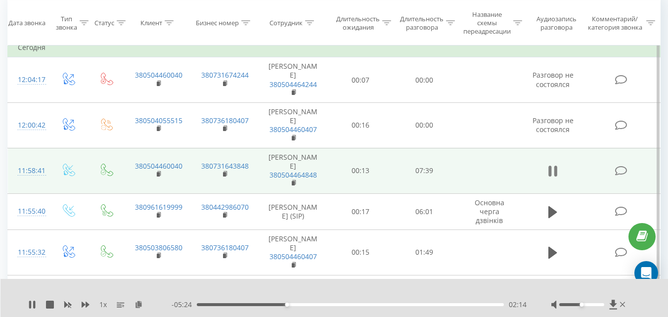
click at [551, 171] on icon at bounding box center [550, 171] width 3 height 11
click at [32, 303] on icon at bounding box center [32, 305] width 6 height 8
click at [623, 305] on icon at bounding box center [622, 304] width 5 height 5
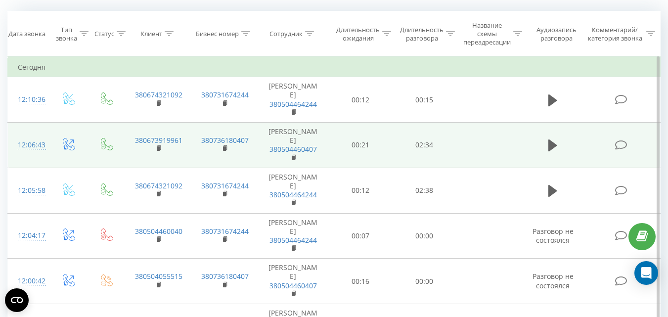
scroll to position [148, 0]
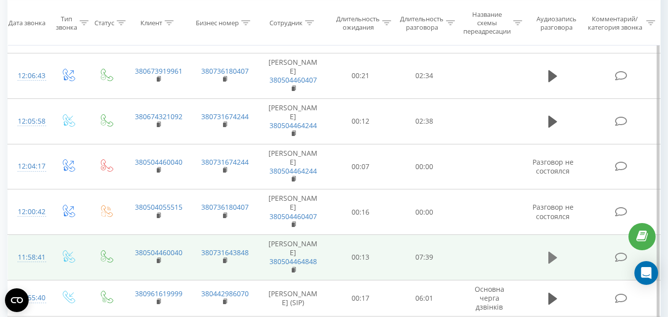
click at [548, 259] on button at bounding box center [553, 257] width 15 height 15
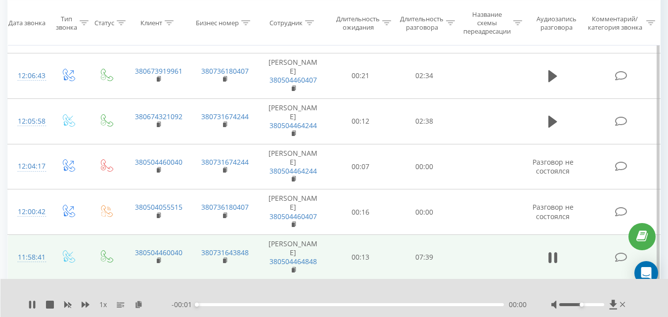
click at [292, 304] on div "00:00" at bounding box center [350, 304] width 307 height 3
click at [295, 305] on div "00:00" at bounding box center [350, 304] width 307 height 3
click at [351, 304] on div "01:14" at bounding box center [350, 304] width 307 height 3
click at [478, 304] on div "01:58" at bounding box center [350, 304] width 307 height 3
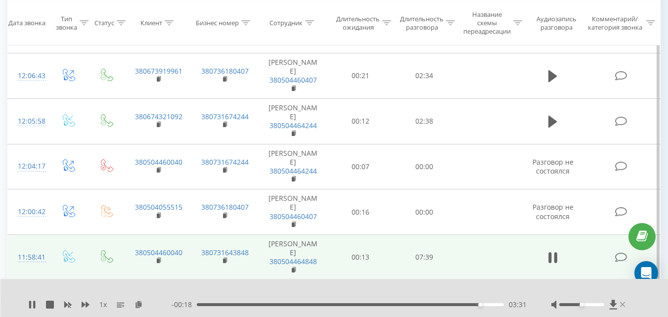
click at [623, 305] on icon at bounding box center [622, 304] width 5 height 5
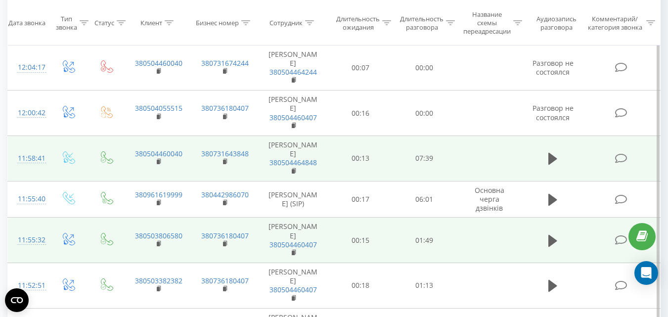
scroll to position [297, 0]
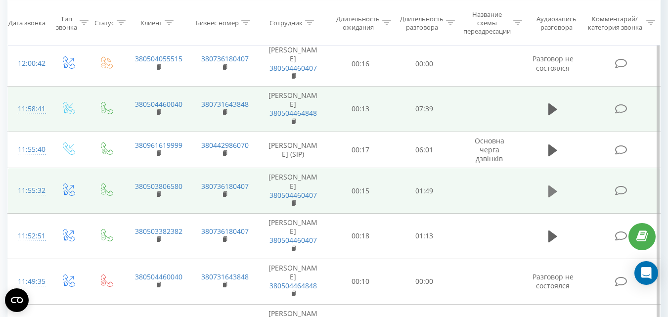
click at [551, 193] on icon at bounding box center [553, 191] width 9 height 12
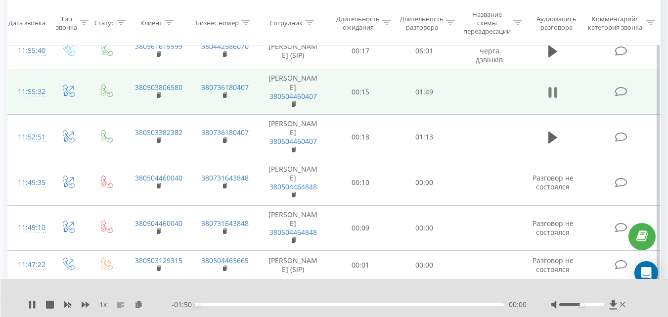
scroll to position [495, 0]
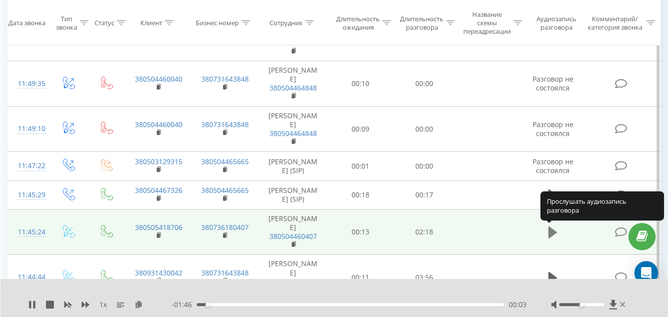
click at [550, 233] on icon at bounding box center [553, 233] width 9 height 12
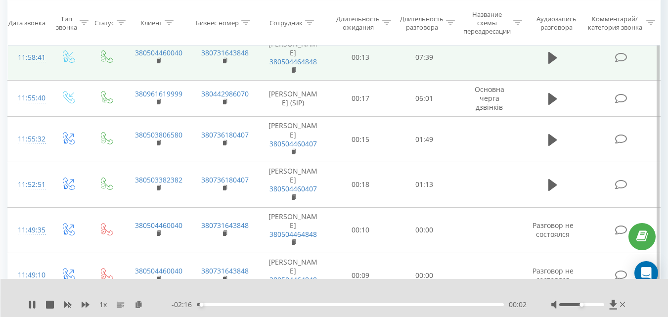
scroll to position [346, 0]
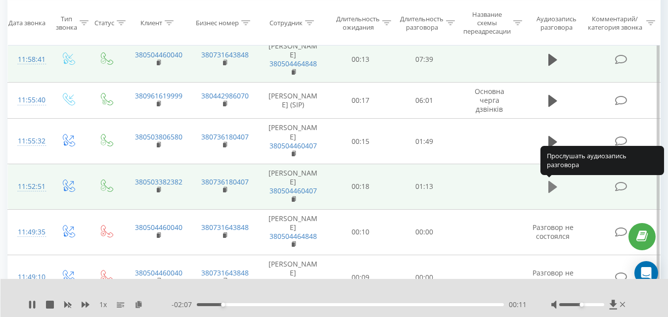
click at [551, 190] on icon at bounding box center [553, 187] width 9 height 12
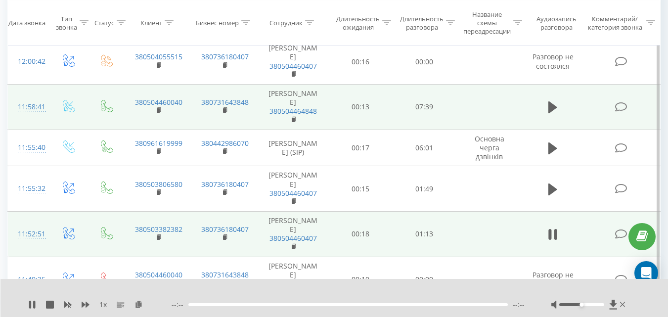
scroll to position [297, 0]
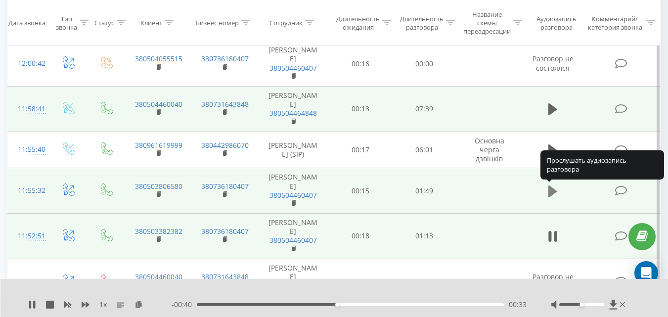
click at [552, 193] on icon at bounding box center [553, 191] width 9 height 12
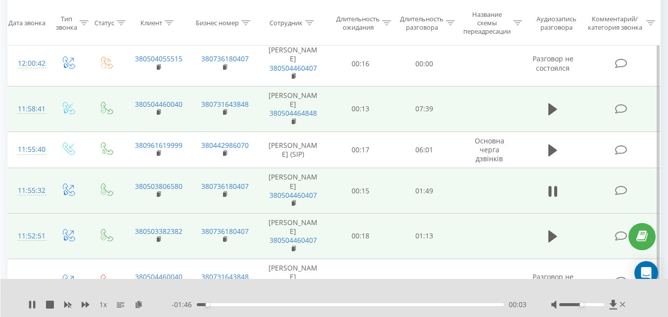
scroll to position [247, 0]
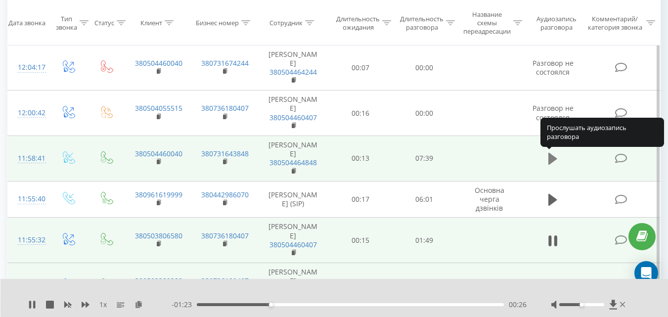
click at [552, 158] on icon at bounding box center [553, 159] width 9 height 12
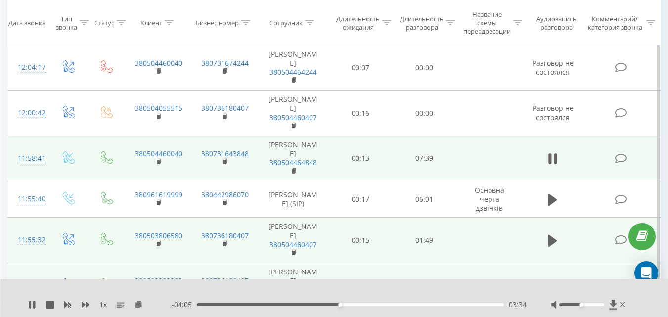
click at [348, 305] on div "03:34" at bounding box center [350, 304] width 307 height 3
click at [301, 302] on div "- 03:49 03:49 03:49" at bounding box center [349, 305] width 355 height 10
click at [299, 305] on div "03:50" at bounding box center [350, 304] width 307 height 3
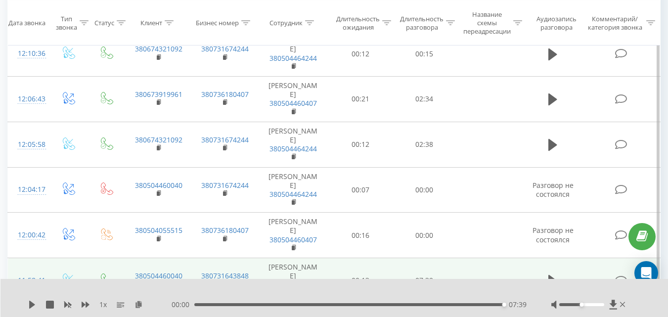
scroll to position [99, 0]
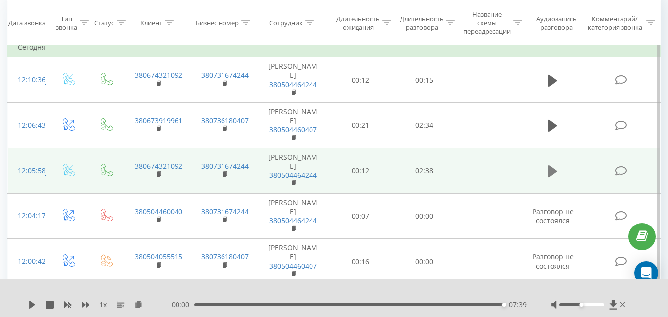
click at [549, 171] on icon at bounding box center [553, 171] width 9 height 14
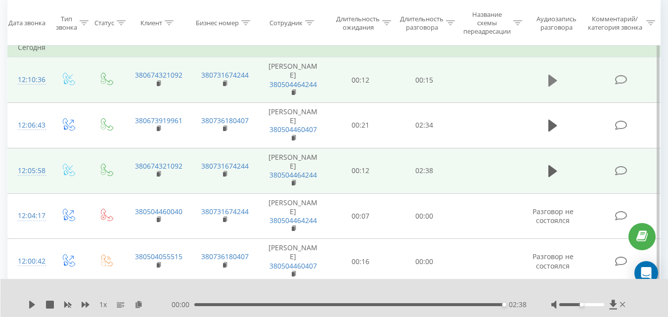
click at [552, 82] on icon at bounding box center [553, 80] width 9 height 12
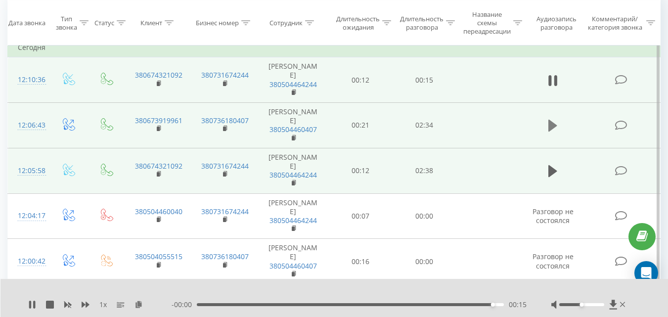
click at [557, 126] on icon at bounding box center [553, 126] width 9 height 12
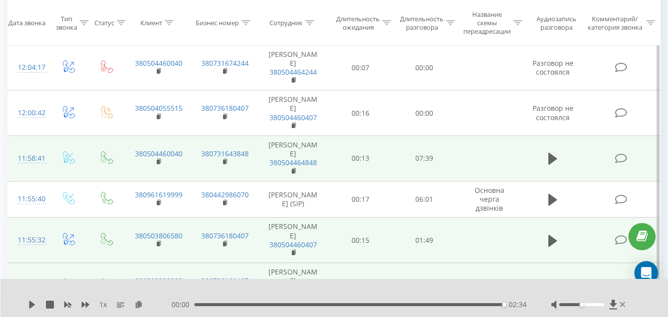
scroll to position [297, 0]
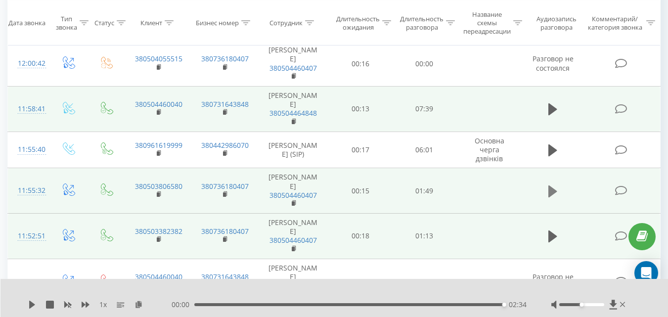
click at [548, 191] on button at bounding box center [553, 191] width 15 height 15
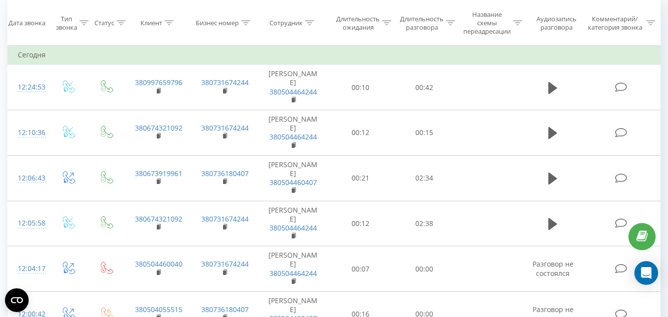
scroll to position [99, 0]
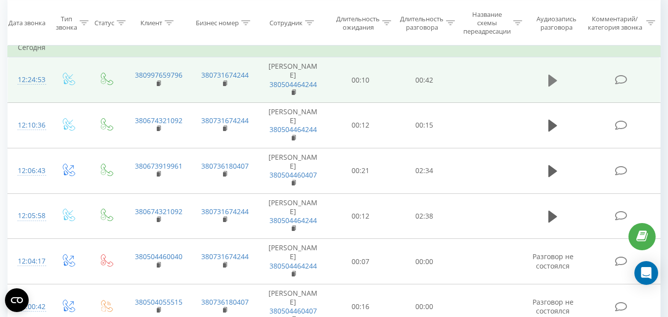
click at [550, 78] on icon at bounding box center [553, 80] width 9 height 12
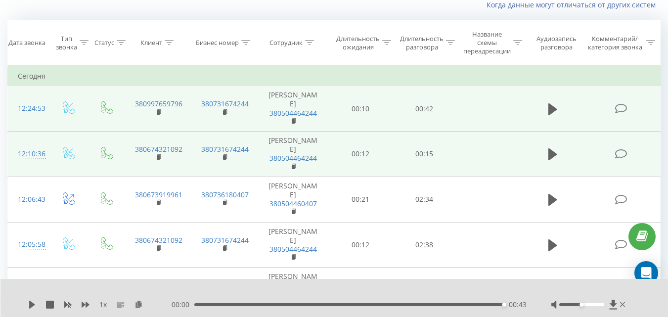
scroll to position [49, 0]
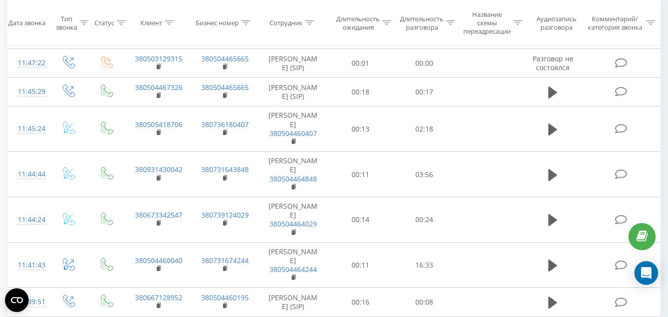
scroll to position [693, 0]
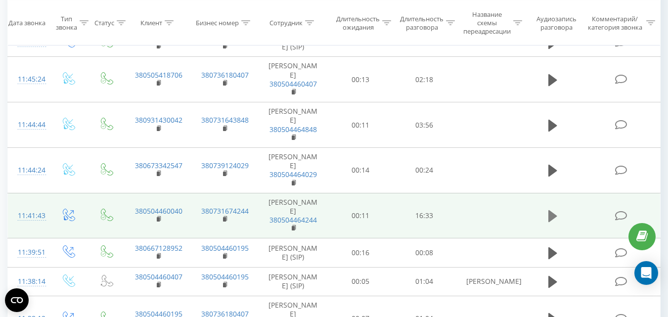
click at [553, 218] on icon at bounding box center [553, 216] width 9 height 12
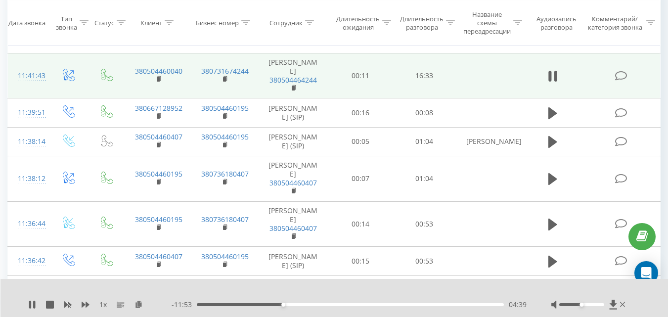
scroll to position [792, 0]
